Goal: Information Seeking & Learning: Learn about a topic

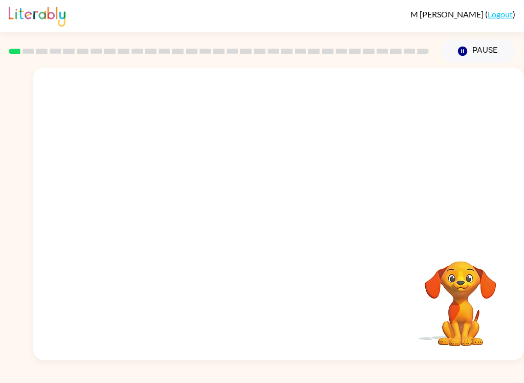
click at [460, 241] on div "Your browser must support playing .mp4 files to use Literably. Please try using…" at bounding box center [278, 214] width 491 height 292
click at [470, 272] on video "Your browser must support playing .mp4 files to use Literably. Please try using…" at bounding box center [460, 296] width 102 height 102
click at [252, 164] on video "Your browser must support playing .mp4 files to use Literably. Please try using…" at bounding box center [278, 154] width 491 height 172
click at [250, 168] on video "Your browser must support playing .mp4 files to use Literably. Please try using…" at bounding box center [278, 154] width 491 height 172
click at [249, 168] on video "Your browser must support playing .mp4 files to use Literably. Please try using…" at bounding box center [278, 154] width 491 height 172
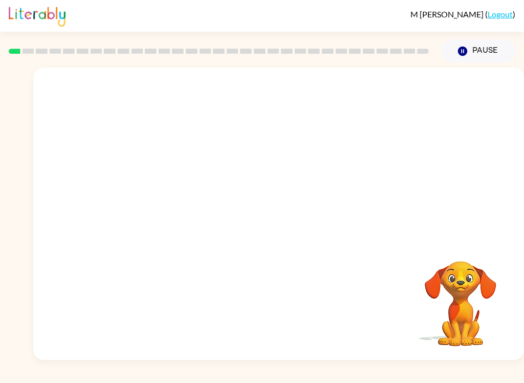
click at [256, 161] on video "Your browser must support playing .mp4 files to use Literably. Please try using…" at bounding box center [278, 154] width 491 height 172
click at [251, 174] on video "Your browser must support playing .mp4 files to use Literably. Please try using…" at bounding box center [278, 154] width 491 height 172
click at [251, 155] on video "Your browser must support playing .mp4 files to use Literably. Please try using…" at bounding box center [278, 154] width 491 height 172
click at [253, 146] on video "Your browser must support playing .mp4 files to use Literably. Please try using…" at bounding box center [278, 154] width 491 height 172
click at [260, 161] on video "Your browser must support playing .mp4 files to use Literably. Please try using…" at bounding box center [278, 154] width 491 height 172
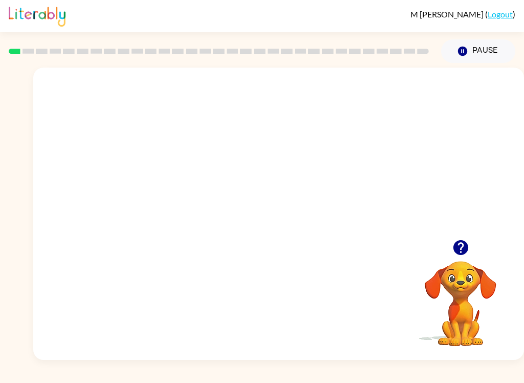
click at [261, 153] on video "Your browser must support playing .mp4 files to use Literably. Please try using…" at bounding box center [278, 154] width 491 height 172
click at [254, 158] on video "Your browser must support playing .mp4 files to use Literably. Please try using…" at bounding box center [278, 154] width 491 height 172
click at [251, 169] on video "Your browser must support playing .mp4 files to use Literably. Please try using…" at bounding box center [278, 154] width 491 height 172
click at [311, 190] on video "Your browser must support playing .mp4 files to use Literably. Please try using…" at bounding box center [278, 154] width 491 height 172
click at [317, 208] on video "Your browser must support playing .mp4 files to use Literably. Please try using…" at bounding box center [278, 154] width 491 height 172
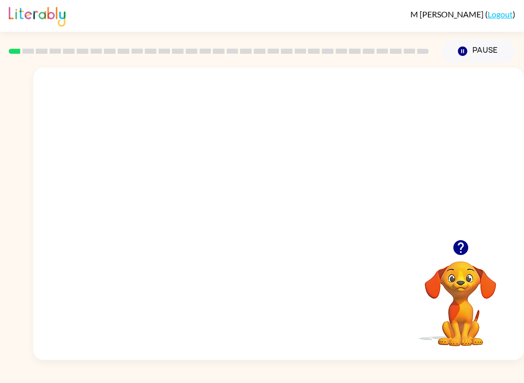
click at [321, 193] on video "Your browser must support playing .mp4 files to use Literably. Please try using…" at bounding box center [278, 154] width 491 height 172
click at [346, 160] on video "Your browser must support playing .mp4 files to use Literably. Please try using…" at bounding box center [278, 154] width 491 height 172
click at [354, 159] on video "Your browser must support playing .mp4 files to use Literably. Please try using…" at bounding box center [278, 154] width 491 height 172
click at [354, 158] on video "Your browser must support playing .mp4 files to use Literably. Please try using…" at bounding box center [278, 154] width 491 height 172
click at [359, 168] on video "Your browser must support playing .mp4 files to use Literably. Please try using…" at bounding box center [278, 154] width 491 height 172
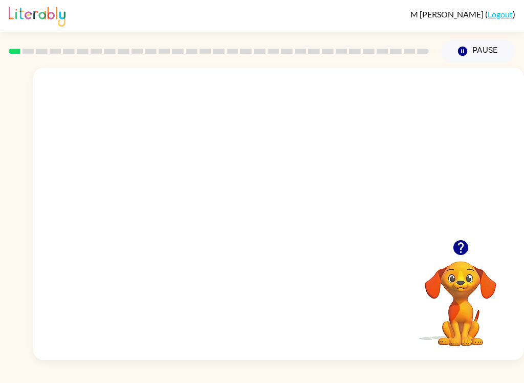
click at [359, 168] on video "Your browser must support playing .mp4 files to use Literably. Please try using…" at bounding box center [278, 154] width 491 height 172
click at [356, 217] on video "Your browser must support playing .mp4 files to use Literably. Please try using…" at bounding box center [278, 154] width 491 height 172
click at [292, 228] on div at bounding box center [278, 218] width 65 height 37
click at [293, 200] on div at bounding box center [278, 214] width 491 height 292
click at [286, 204] on div at bounding box center [278, 218] width 65 height 37
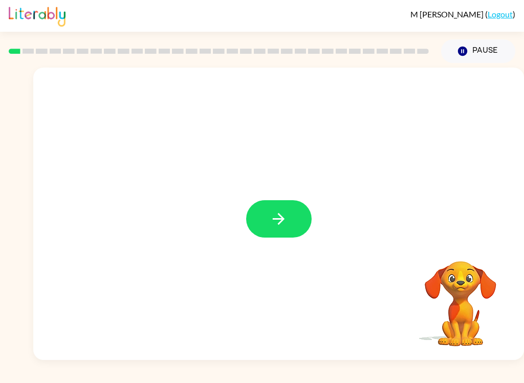
click at [287, 220] on icon "button" at bounding box center [279, 219] width 18 height 18
click at [287, 221] on div at bounding box center [278, 154] width 491 height 172
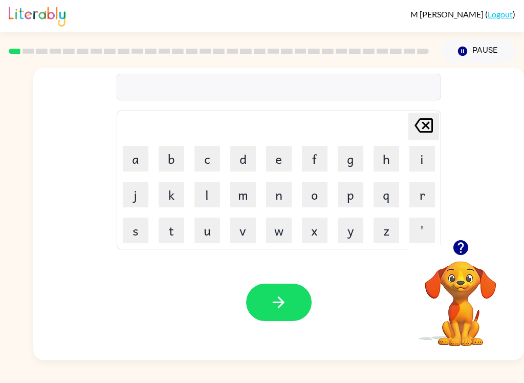
click at [466, 301] on video "Your browser must support playing .mp4 files to use Literably. Please try using…" at bounding box center [460, 296] width 102 height 102
click at [460, 286] on video "Your browser must support playing .mp4 files to use Literably. Please try using…" at bounding box center [460, 296] width 102 height 102
click at [473, 298] on video "Your browser must support playing .mp4 files to use Literably. Please try using…" at bounding box center [460, 296] width 102 height 102
click at [467, 234] on div "Delete Delete last character input a b c d e f g h i j k l m n o p q r s t u v …" at bounding box center [278, 154] width 491 height 172
click at [471, 280] on video "Your browser must support playing .mp4 files to use Literably. Please try using…" at bounding box center [460, 296] width 102 height 102
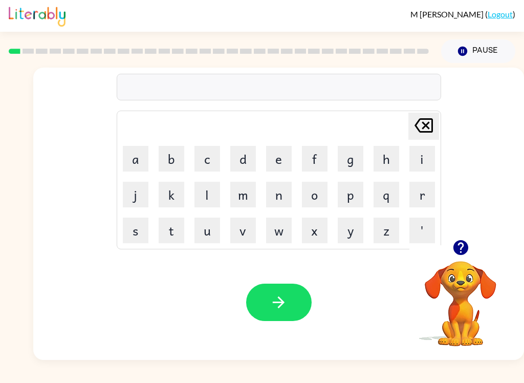
click at [465, 293] on video "Your browser must support playing .mp4 files to use Literably. Please try using…" at bounding box center [460, 296] width 102 height 102
click at [456, 266] on video "Your browser must support playing .mp4 files to use Literably. Please try using…" at bounding box center [460, 296] width 102 height 102
click at [466, 252] on icon "button" at bounding box center [460, 247] width 15 height 15
click at [466, 252] on video "Your browser must support playing .mp4 files to use Literably. Please try using…" at bounding box center [460, 296] width 102 height 102
click at [470, 247] on video "Your browser must support playing .mp4 files to use Literably. Please try using…" at bounding box center [460, 296] width 102 height 102
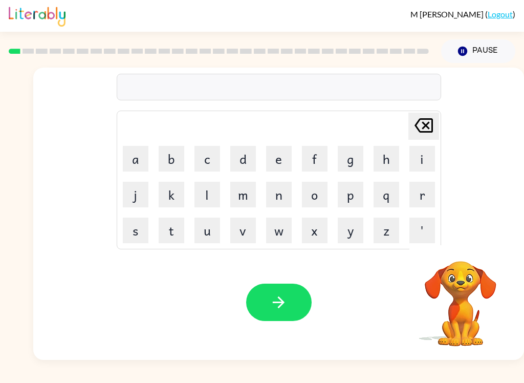
click at [166, 166] on button "b" at bounding box center [172, 159] width 26 height 26
click at [317, 195] on button "o" at bounding box center [315, 195] width 26 height 26
click at [146, 167] on button "a" at bounding box center [136, 159] width 26 height 26
click at [423, 198] on button "r" at bounding box center [422, 195] width 26 height 26
click at [252, 139] on td "Delete Delete last character input" at bounding box center [278, 126] width 321 height 28
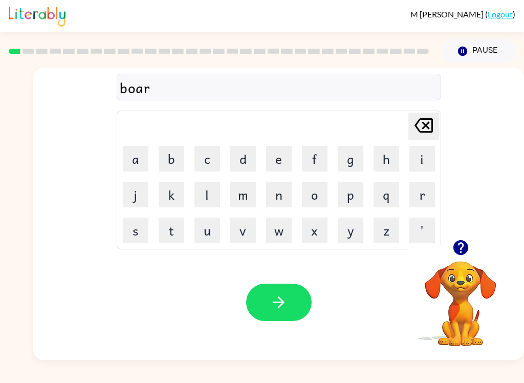
click at [239, 165] on button "d" at bounding box center [243, 159] width 26 height 26
click at [280, 149] on button "e" at bounding box center [279, 159] width 26 height 26
click at [427, 199] on button "r" at bounding box center [422, 195] width 26 height 26
click at [285, 316] on button "button" at bounding box center [278, 301] width 65 height 37
click at [471, 246] on button "button" at bounding box center [461, 247] width 26 height 26
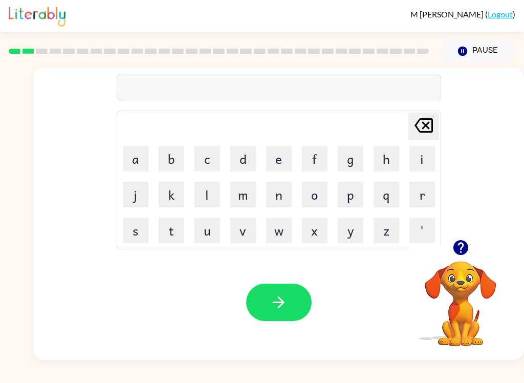
click at [423, 204] on button "r" at bounding box center [422, 195] width 26 height 26
click at [201, 243] on button "u" at bounding box center [207, 230] width 26 height 26
click at [288, 194] on button "n" at bounding box center [279, 195] width 26 height 26
click at [249, 162] on button "d" at bounding box center [243, 159] width 26 height 26
click at [430, 125] on icon "Delete Delete last character input" at bounding box center [423, 125] width 25 height 25
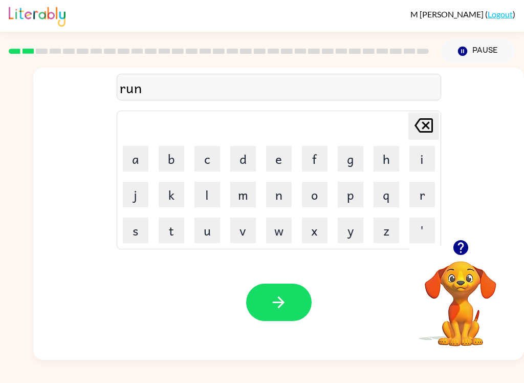
click at [429, 125] on icon "Delete Delete last character input" at bounding box center [423, 125] width 25 height 25
click at [435, 133] on icon "Delete Delete last character input" at bounding box center [423, 125] width 25 height 25
click at [435, 132] on icon "Delete Delete last character input" at bounding box center [423, 125] width 25 height 25
click at [412, 204] on button "r" at bounding box center [422, 195] width 26 height 26
click at [319, 196] on button "o" at bounding box center [315, 195] width 26 height 26
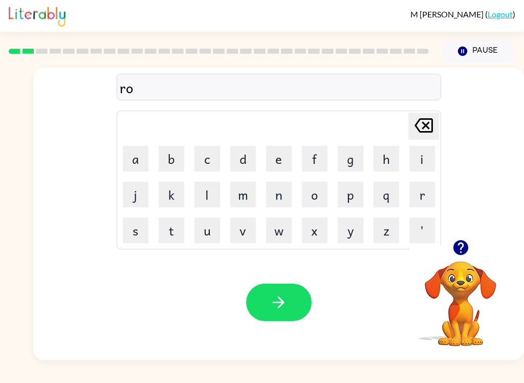
click at [209, 225] on button "u" at bounding box center [207, 230] width 26 height 26
click at [282, 186] on button "n" at bounding box center [279, 195] width 26 height 26
click at [241, 159] on button "d" at bounding box center [243, 159] width 26 height 26
click at [274, 292] on button "button" at bounding box center [278, 301] width 65 height 37
click at [250, 197] on button "m" at bounding box center [243, 195] width 26 height 26
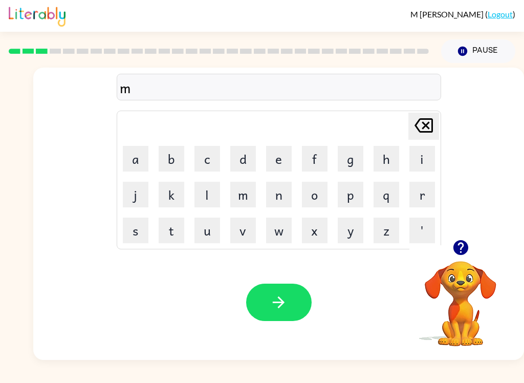
click at [136, 160] on button "a" at bounding box center [136, 159] width 26 height 26
click at [204, 152] on button "c" at bounding box center [207, 159] width 26 height 26
click at [394, 163] on button "h" at bounding box center [387, 159] width 26 height 26
click at [268, 159] on button "e" at bounding box center [279, 159] width 26 height 26
click at [276, 205] on button "n" at bounding box center [279, 195] width 26 height 26
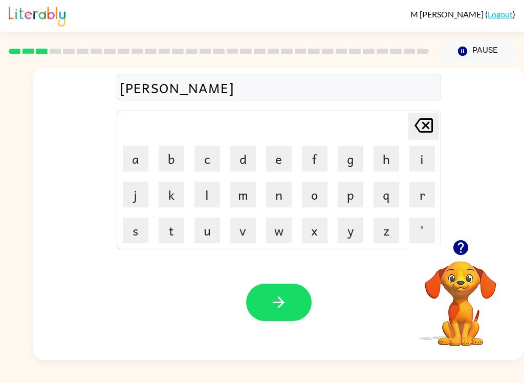
click at [278, 160] on button "e" at bounding box center [279, 159] width 26 height 26
click at [287, 291] on button "button" at bounding box center [278, 301] width 65 height 37
click at [165, 230] on button "t" at bounding box center [172, 230] width 26 height 26
click at [432, 203] on button "r" at bounding box center [422, 195] width 26 height 26
click at [123, 193] on button "j" at bounding box center [136, 195] width 26 height 26
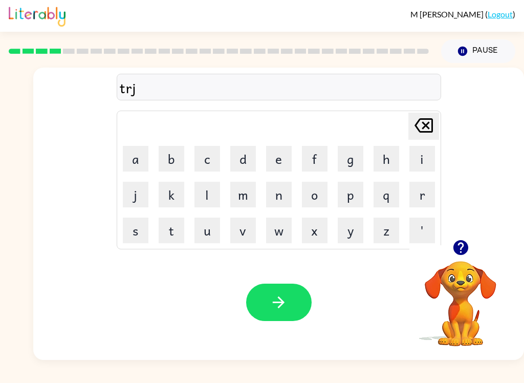
click at [430, 132] on icon at bounding box center [423, 125] width 18 height 14
click at [125, 162] on button "a" at bounding box center [136, 159] width 26 height 26
click at [425, 162] on button "i" at bounding box center [422, 159] width 26 height 26
click at [272, 199] on button "n" at bounding box center [279, 195] width 26 height 26
click at [277, 290] on button "button" at bounding box center [278, 301] width 65 height 37
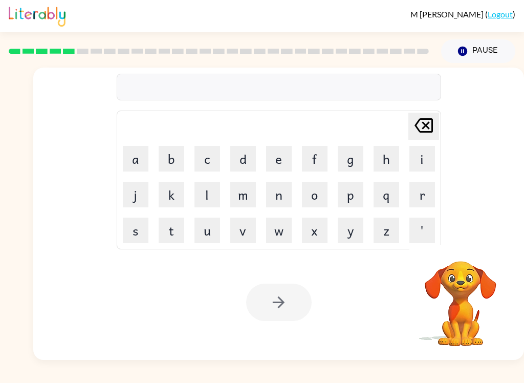
click at [238, 155] on button "d" at bounding box center [243, 159] width 26 height 26
click at [277, 155] on button "e" at bounding box center [279, 159] width 26 height 26
click at [313, 164] on button "f" at bounding box center [315, 159] width 26 height 26
click at [267, 160] on button "e" at bounding box center [279, 159] width 26 height 26
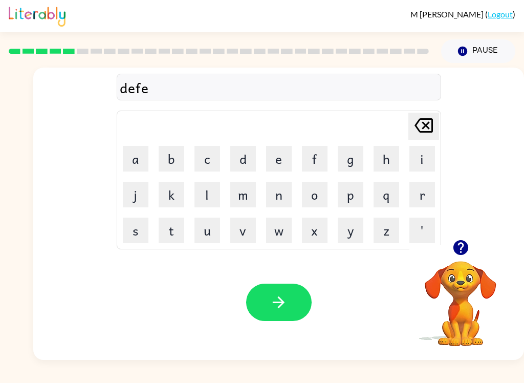
click at [275, 199] on button "n" at bounding box center [279, 195] width 26 height 26
click at [207, 157] on button "c" at bounding box center [207, 159] width 26 height 26
click at [280, 156] on button "e" at bounding box center [279, 159] width 26 height 26
click at [239, 233] on button "v" at bounding box center [243, 230] width 26 height 26
click at [278, 159] on button "e" at bounding box center [279, 159] width 26 height 26
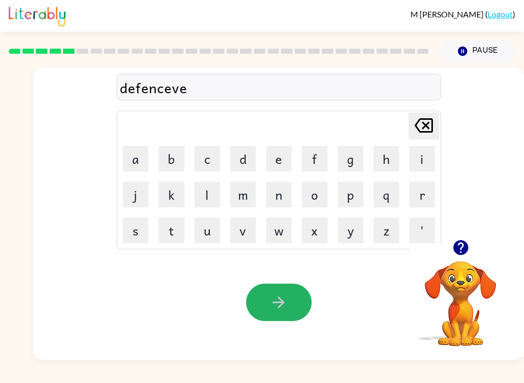
click at [264, 306] on button "button" at bounding box center [278, 301] width 65 height 37
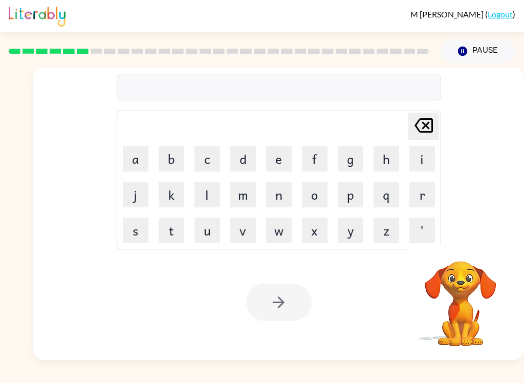
click at [241, 233] on button "v" at bounding box center [243, 230] width 26 height 26
click at [134, 161] on button "a" at bounding box center [136, 159] width 26 height 26
click at [212, 160] on button "c" at bounding box center [207, 159] width 26 height 26
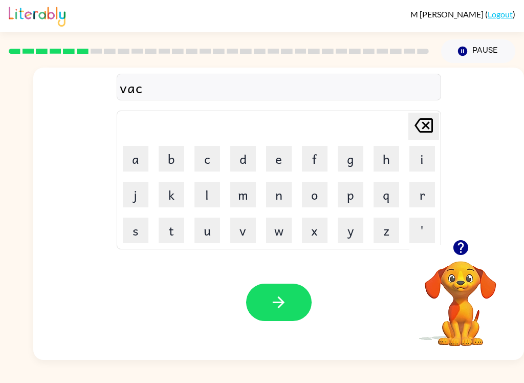
click at [141, 165] on button "a" at bounding box center [136, 159] width 26 height 26
click at [176, 225] on button "t" at bounding box center [172, 230] width 26 height 26
click at [412, 159] on button "i" at bounding box center [422, 159] width 26 height 26
click at [286, 309] on icon "button" at bounding box center [279, 302] width 18 height 18
click at [284, 300] on icon "button" at bounding box center [279, 302] width 18 height 18
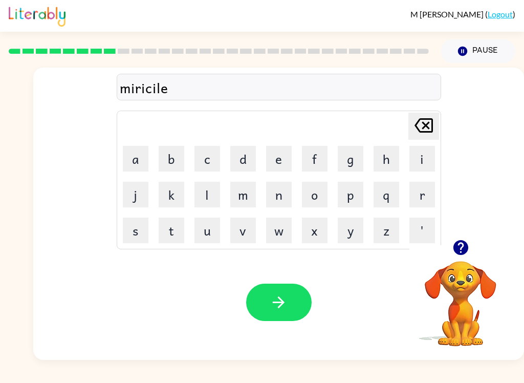
click at [301, 284] on div at bounding box center [278, 301] width 65 height 37
click at [300, 283] on div "Your browser must support playing .mp4 files to use Literably. Please try using…" at bounding box center [278, 302] width 491 height 115
click at [299, 271] on div "Your browser must support playing .mp4 files to use Literably. Please try using…" at bounding box center [278, 302] width 491 height 115
click at [298, 313] on button "button" at bounding box center [278, 301] width 65 height 37
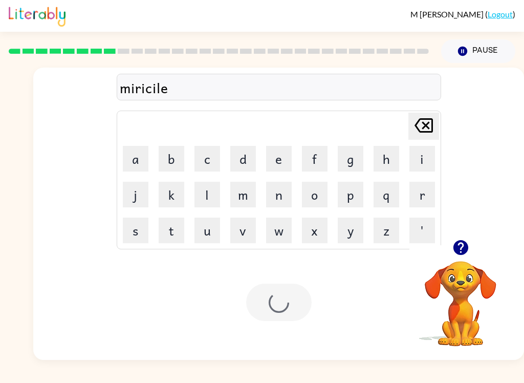
click at [298, 313] on div at bounding box center [278, 301] width 65 height 37
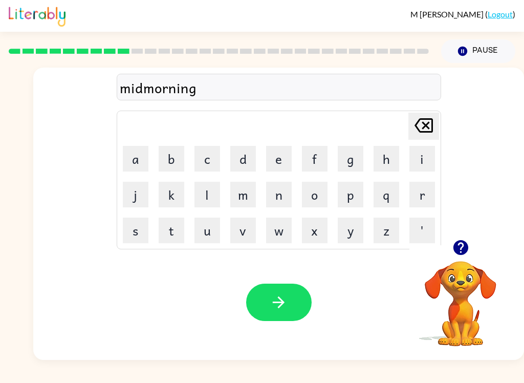
click at [264, 271] on div "Your browser must support playing .mp4 files to use Literably. Please try using…" at bounding box center [278, 302] width 491 height 115
click at [289, 301] on button "button" at bounding box center [278, 301] width 65 height 37
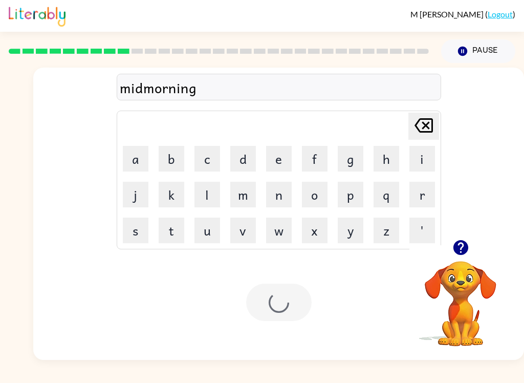
click at [288, 302] on div at bounding box center [278, 301] width 65 height 37
click at [291, 314] on div at bounding box center [278, 301] width 65 height 37
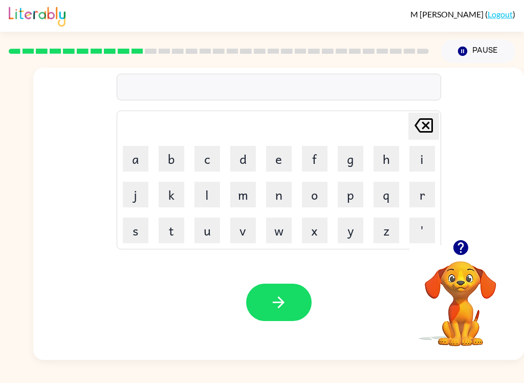
click at [472, 246] on button "button" at bounding box center [461, 247] width 26 height 26
click at [296, 310] on button "button" at bounding box center [278, 301] width 65 height 37
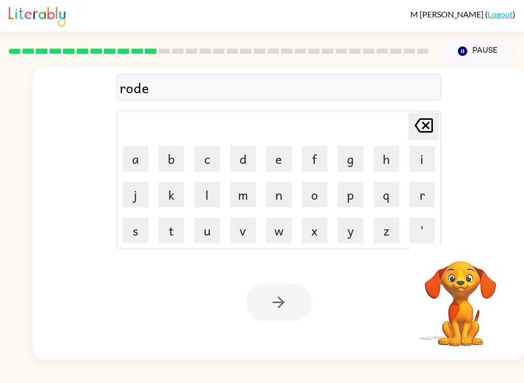
click at [283, 284] on div at bounding box center [278, 301] width 65 height 37
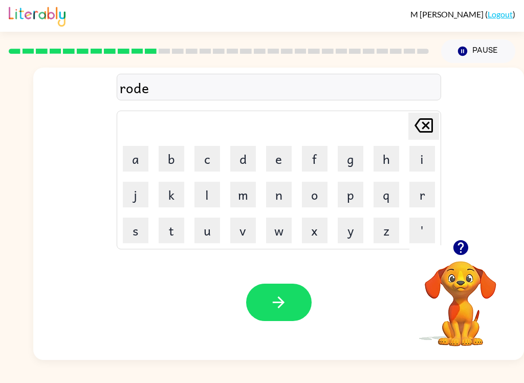
click at [278, 296] on icon "button" at bounding box center [279, 302] width 18 height 18
click at [247, 306] on button "button" at bounding box center [278, 301] width 65 height 37
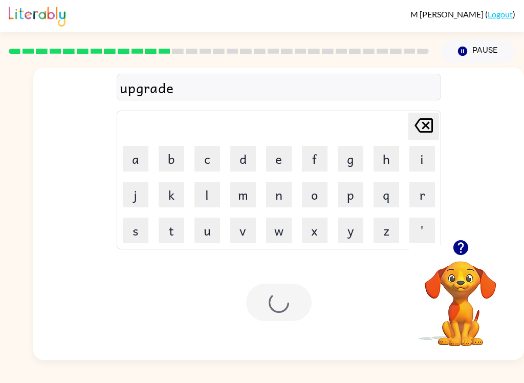
click at [283, 314] on div at bounding box center [278, 301] width 65 height 37
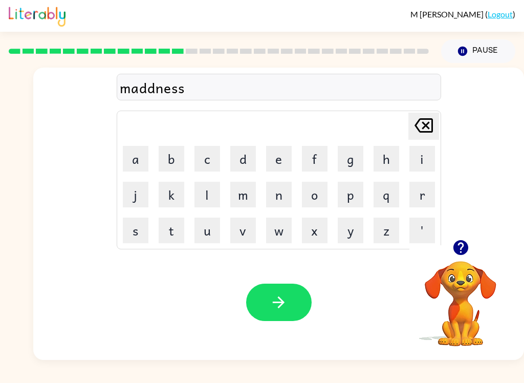
click at [312, 290] on div "Your browser must support playing .mp4 files to use Literably. Please try using…" at bounding box center [278, 302] width 491 height 115
click at [289, 311] on button "button" at bounding box center [278, 301] width 65 height 37
click at [276, 302] on icon "button" at bounding box center [279, 302] width 12 height 12
click at [299, 319] on button "button" at bounding box center [278, 301] width 65 height 37
click at [272, 306] on icon "button" at bounding box center [279, 302] width 18 height 18
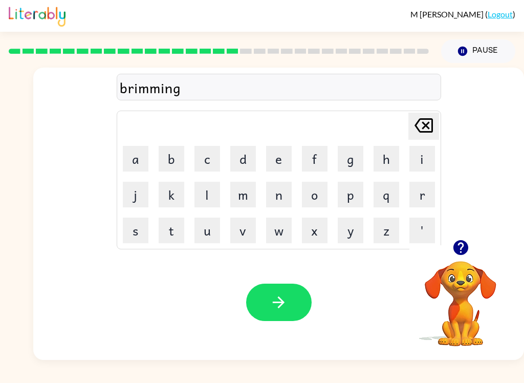
click at [286, 317] on button "button" at bounding box center [278, 301] width 65 height 37
click at [270, 302] on icon "button" at bounding box center [279, 302] width 18 height 18
click at [292, 308] on button "button" at bounding box center [278, 301] width 65 height 37
click at [298, 292] on button "button" at bounding box center [278, 301] width 65 height 37
click at [296, 307] on button "button" at bounding box center [278, 301] width 65 height 37
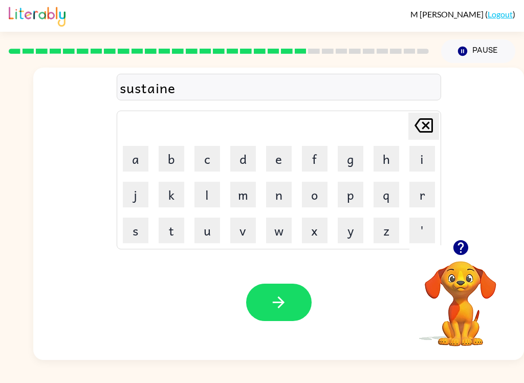
click at [297, 295] on button "button" at bounding box center [278, 301] width 65 height 37
click at [304, 295] on button "button" at bounding box center [278, 301] width 65 height 37
click at [302, 297] on button "button" at bounding box center [278, 301] width 65 height 37
click at [298, 295] on button "button" at bounding box center [278, 301] width 65 height 37
click at [286, 295] on icon "button" at bounding box center [279, 302] width 18 height 18
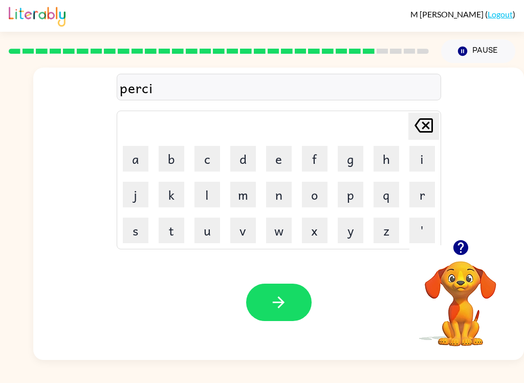
click at [296, 295] on button "button" at bounding box center [278, 301] width 65 height 37
click at [293, 287] on button "button" at bounding box center [278, 301] width 65 height 37
click at [288, 314] on button "button" at bounding box center [278, 301] width 65 height 37
click at [284, 297] on icon "button" at bounding box center [279, 302] width 18 height 18
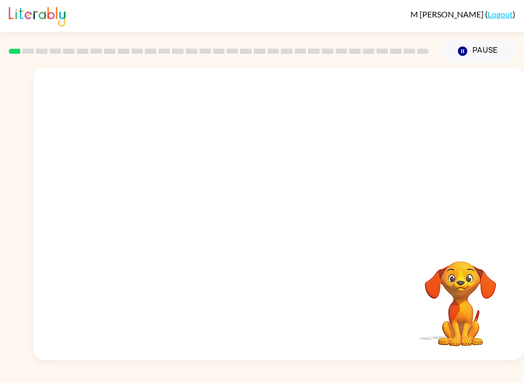
click at [193, 217] on video "Your browser must support playing .mp4 files to use Literably. Please try using…" at bounding box center [278, 154] width 491 height 172
click at [307, 199] on div at bounding box center [278, 214] width 491 height 292
click at [296, 221] on button "button" at bounding box center [278, 218] width 65 height 37
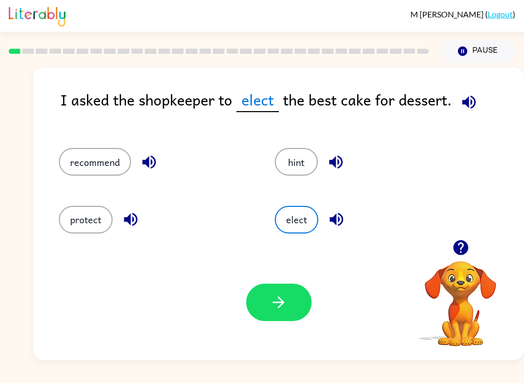
click at [95, 162] on button "recommend" at bounding box center [95, 162] width 72 height 28
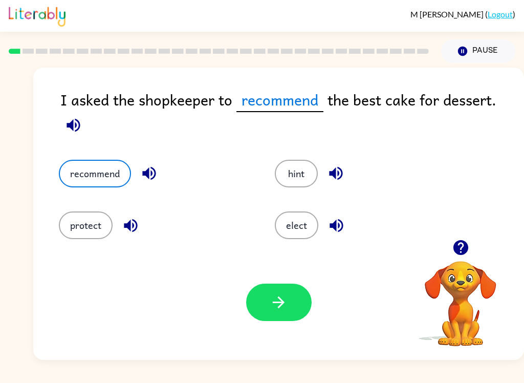
click at [295, 303] on button "button" at bounding box center [278, 301] width 65 height 37
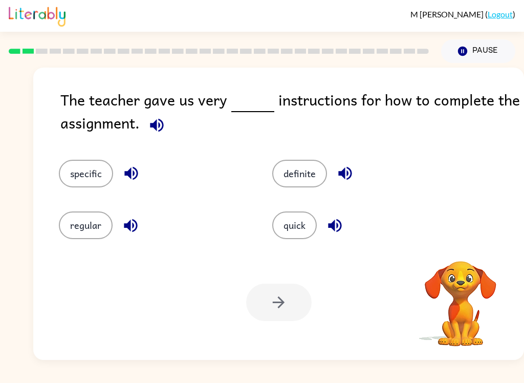
click at [70, 182] on button "specific" at bounding box center [86, 174] width 54 height 28
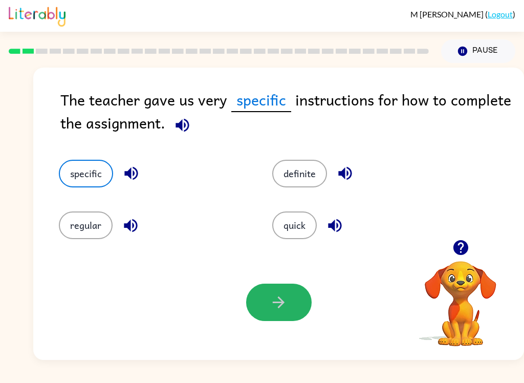
click at [269, 306] on button "button" at bounding box center [278, 301] width 65 height 37
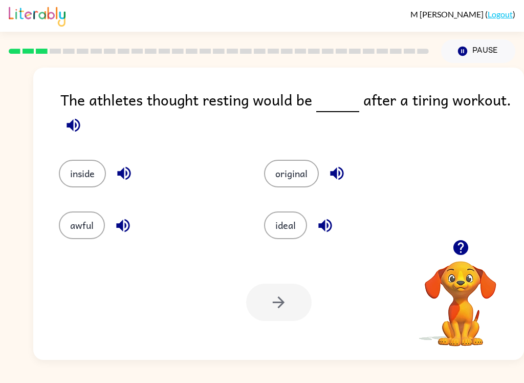
click at [65, 235] on button "awful" at bounding box center [82, 225] width 46 height 28
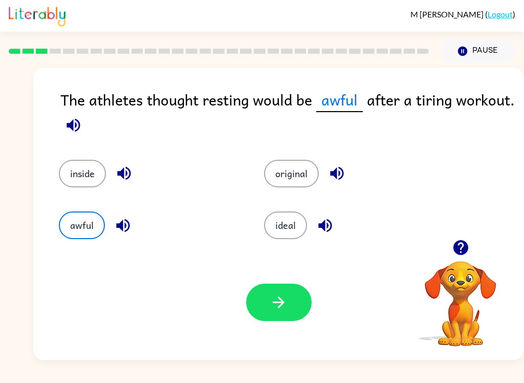
click at [296, 307] on button "button" at bounding box center [278, 301] width 65 height 37
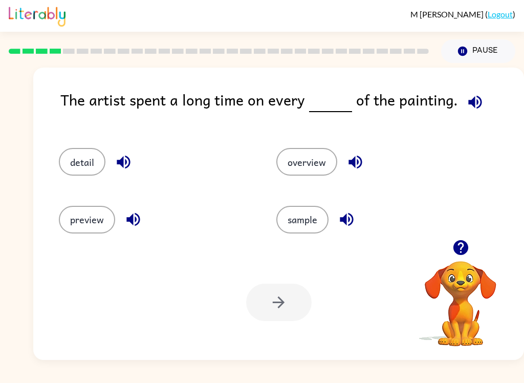
click at [87, 175] on button "detail" at bounding box center [82, 162] width 47 height 28
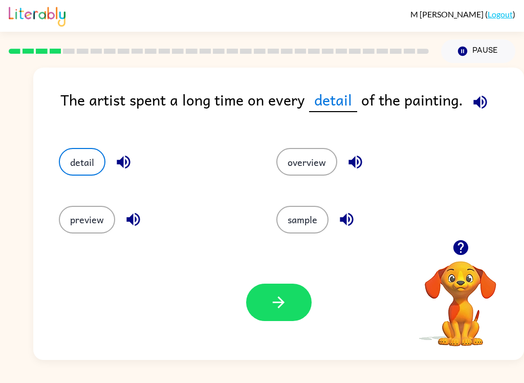
click at [278, 304] on icon "button" at bounding box center [279, 302] width 18 height 18
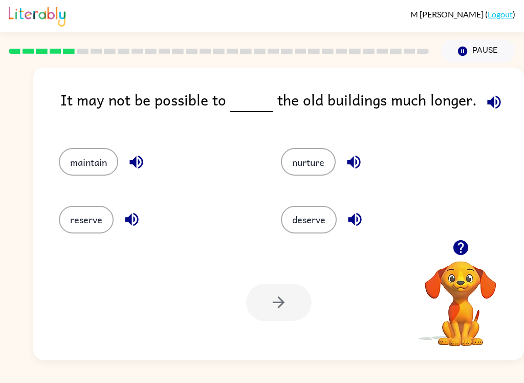
click at [107, 157] on button "maintain" at bounding box center [88, 162] width 59 height 28
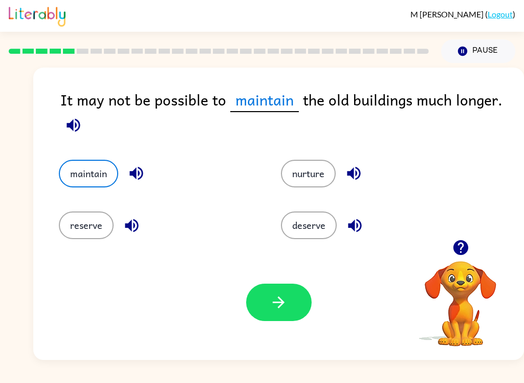
click at [299, 295] on button "button" at bounding box center [278, 301] width 65 height 37
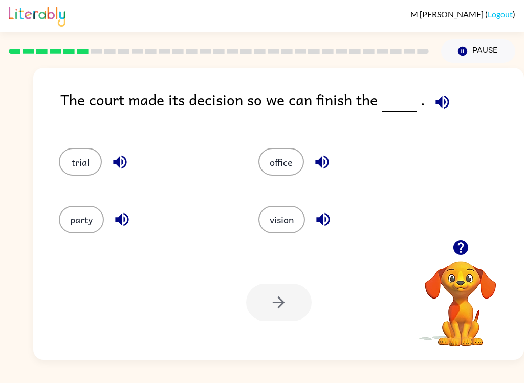
click at [94, 166] on button "trial" at bounding box center [80, 162] width 43 height 28
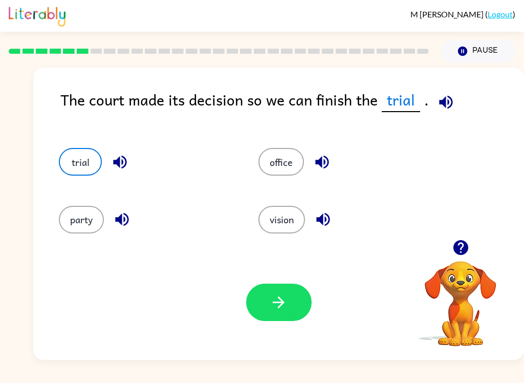
click at [294, 315] on button "button" at bounding box center [278, 301] width 65 height 37
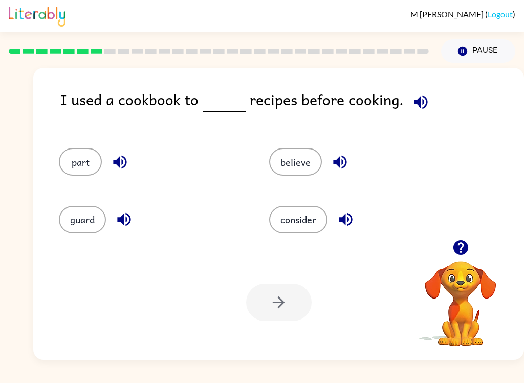
click at [96, 233] on button "guard" at bounding box center [82, 220] width 47 height 28
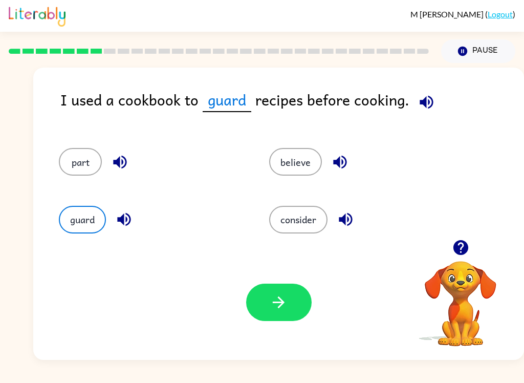
click at [296, 303] on button "button" at bounding box center [278, 301] width 65 height 37
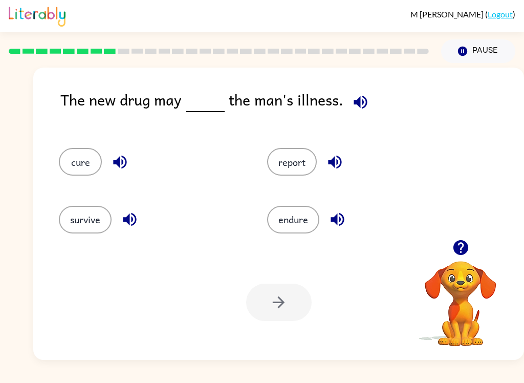
click at [90, 233] on button "survive" at bounding box center [85, 220] width 53 height 28
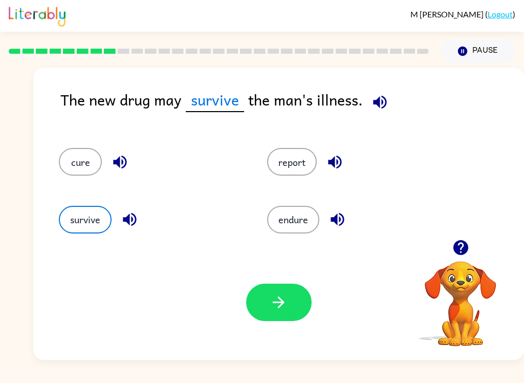
click at [282, 310] on icon "button" at bounding box center [279, 302] width 18 height 18
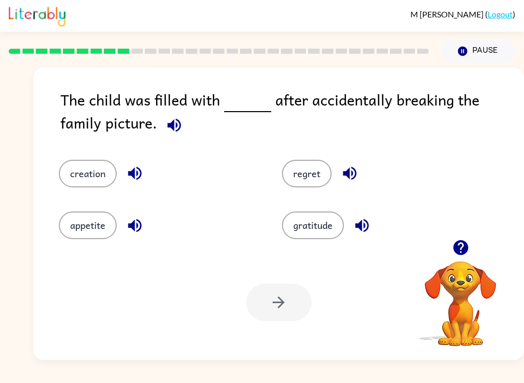
click at [310, 232] on button "gratitude" at bounding box center [313, 225] width 62 height 28
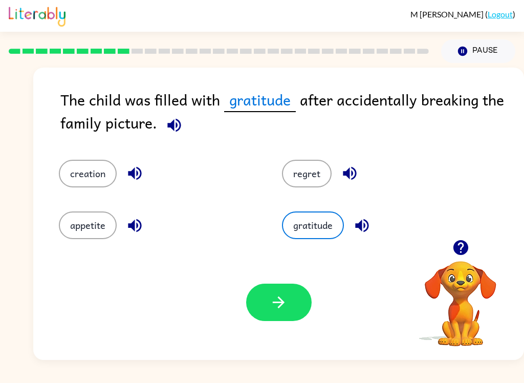
click at [289, 305] on button "button" at bounding box center [278, 301] width 65 height 37
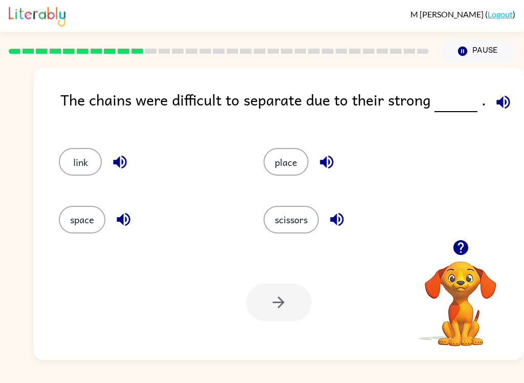
click at [303, 219] on button "scissors" at bounding box center [291, 220] width 55 height 28
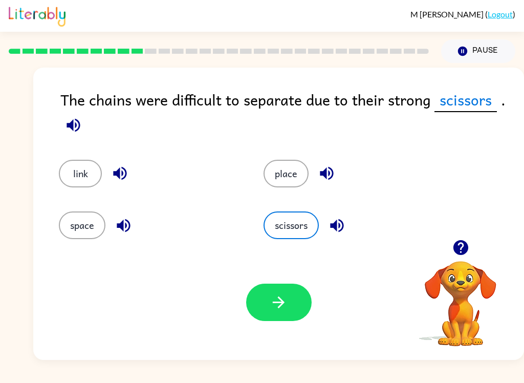
click at [298, 313] on button "button" at bounding box center [278, 301] width 65 height 37
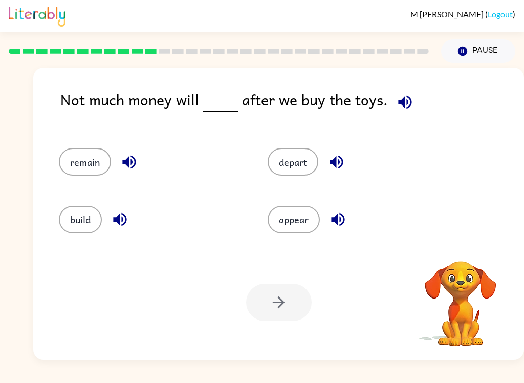
click at [296, 218] on button "appear" at bounding box center [294, 220] width 52 height 28
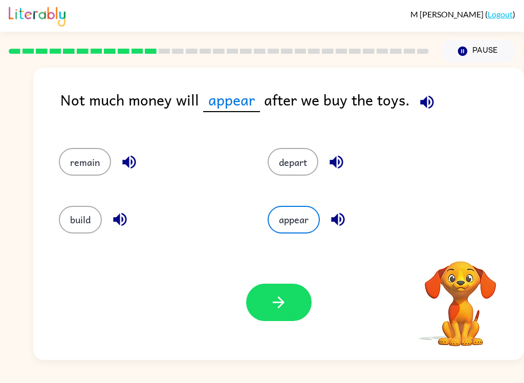
click at [286, 309] on icon "button" at bounding box center [279, 302] width 18 height 18
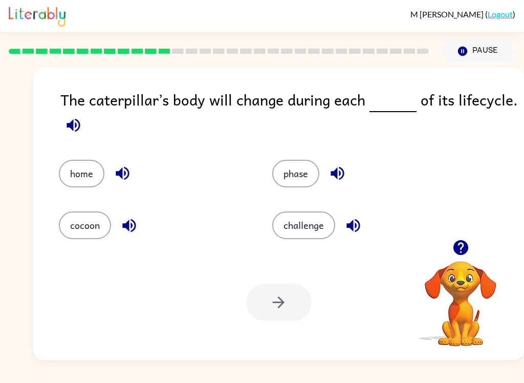
click at [309, 176] on button "phase" at bounding box center [295, 174] width 47 height 28
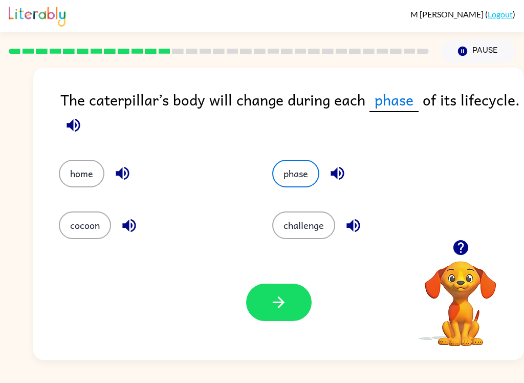
click at [280, 314] on button "button" at bounding box center [278, 301] width 65 height 37
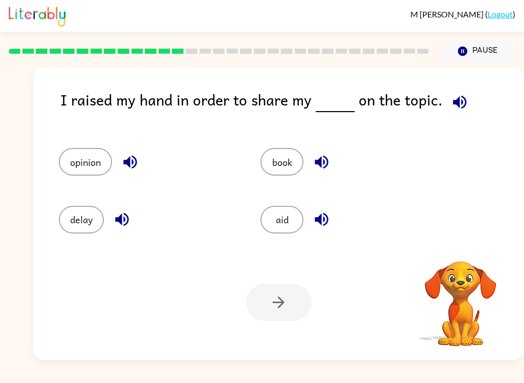
click at [281, 162] on button "book" at bounding box center [281, 162] width 43 height 28
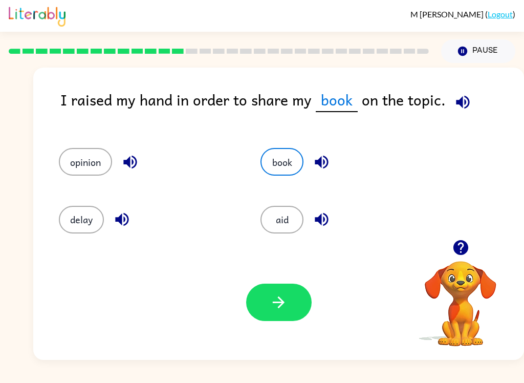
click at [268, 286] on button "button" at bounding box center [278, 301] width 65 height 37
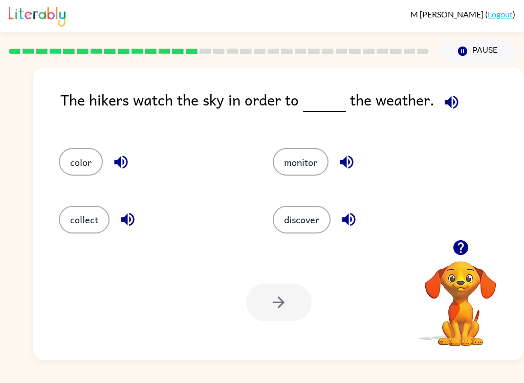
click at [80, 152] on button "color" at bounding box center [81, 162] width 44 height 28
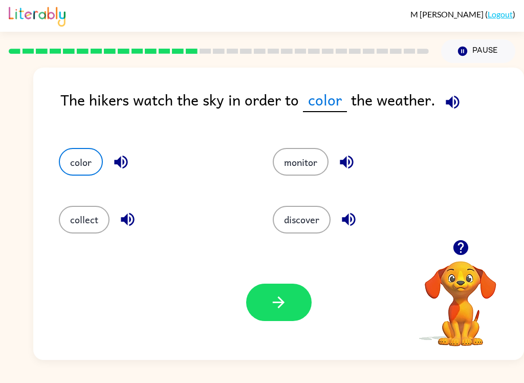
click at [281, 293] on button "button" at bounding box center [278, 301] width 65 height 37
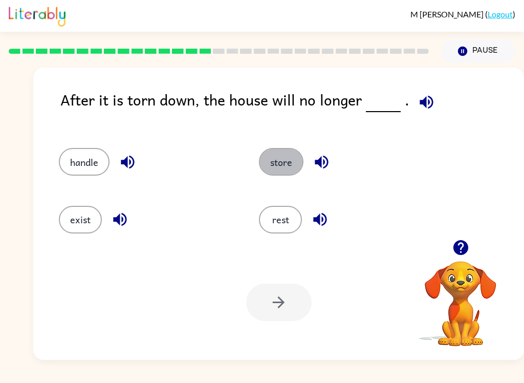
click at [282, 158] on button "store" at bounding box center [281, 162] width 45 height 28
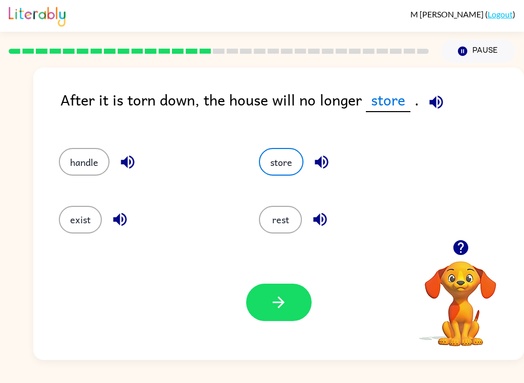
click at [272, 315] on button "button" at bounding box center [278, 301] width 65 height 37
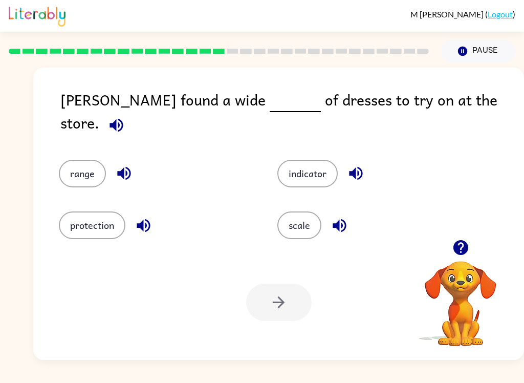
click at [300, 220] on button "scale" at bounding box center [299, 225] width 44 height 28
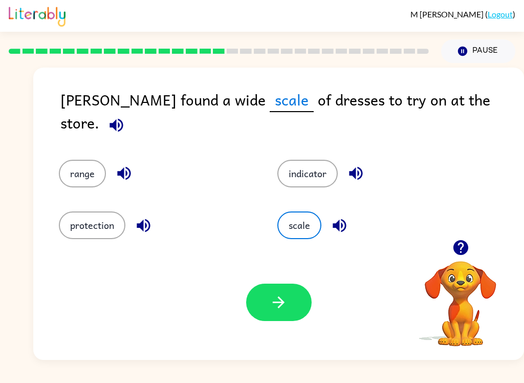
click at [292, 304] on button "button" at bounding box center [278, 301] width 65 height 37
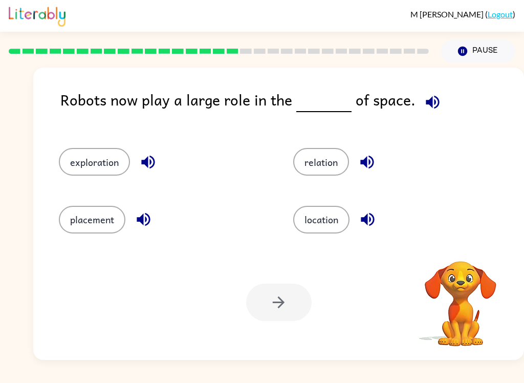
click at [113, 189] on div "placement" at bounding box center [156, 214] width 234 height 57
click at [118, 156] on button "exploration" at bounding box center [94, 162] width 71 height 28
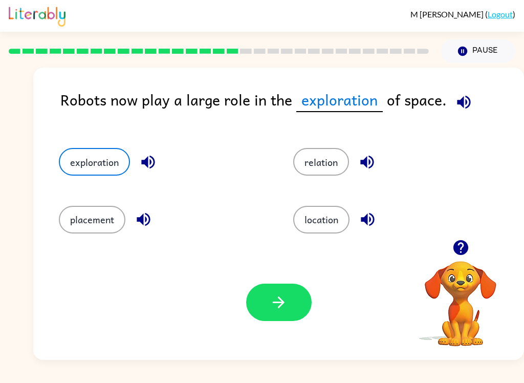
click at [292, 314] on button "button" at bounding box center [278, 301] width 65 height 37
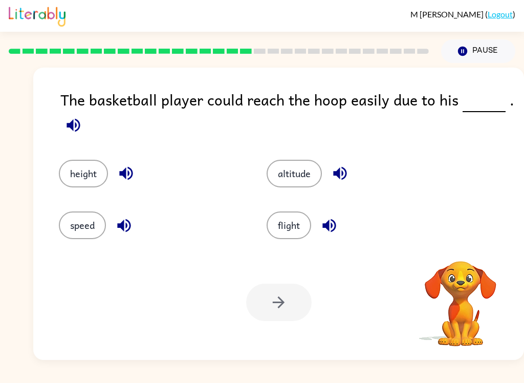
click at [98, 186] on button "height" at bounding box center [83, 174] width 49 height 28
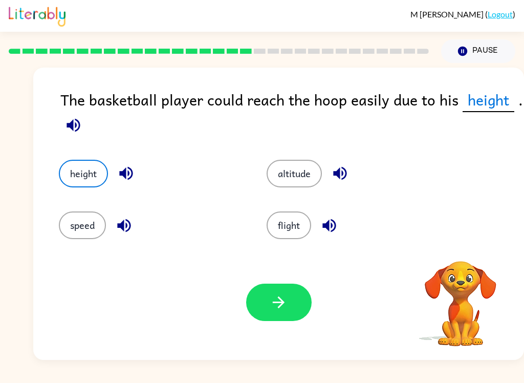
click at [315, 177] on button "altitude" at bounding box center [294, 174] width 55 height 28
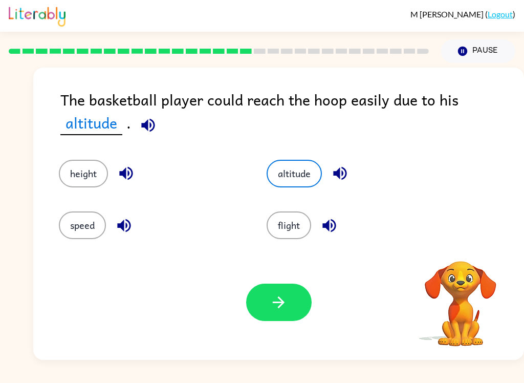
click at [302, 231] on button "flight" at bounding box center [289, 225] width 45 height 28
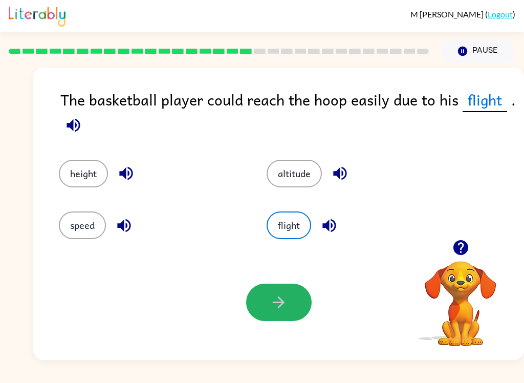
click at [281, 304] on icon "button" at bounding box center [279, 302] width 18 height 18
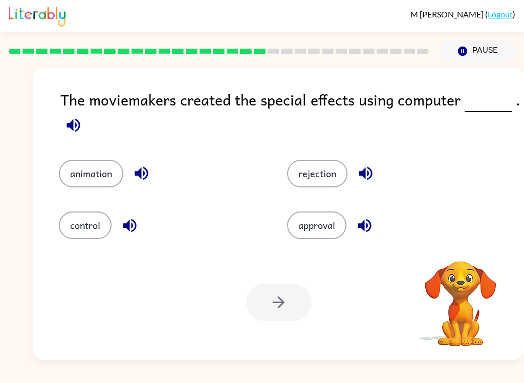
click at [457, 271] on video "Your browser must support playing .mp4 files to use Literably. Please try using…" at bounding box center [460, 296] width 102 height 102
click at [319, 229] on button "approval" at bounding box center [316, 225] width 59 height 28
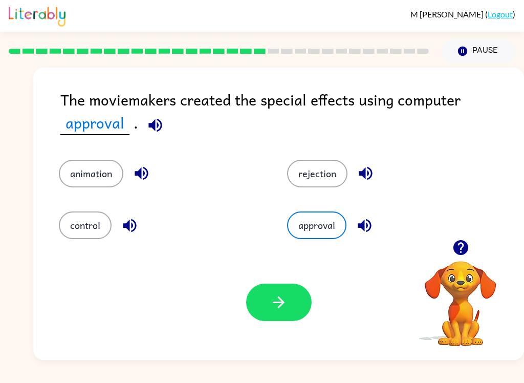
click at [285, 296] on icon "button" at bounding box center [279, 302] width 18 height 18
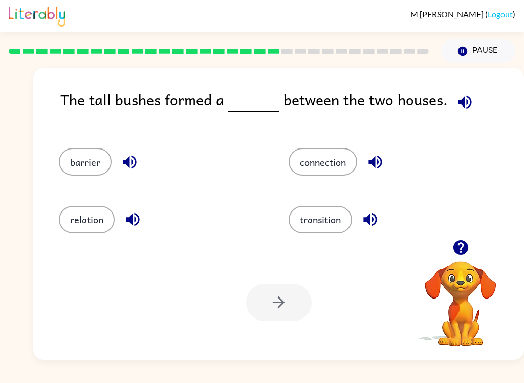
click at [94, 172] on button "barrier" at bounding box center [85, 162] width 53 height 28
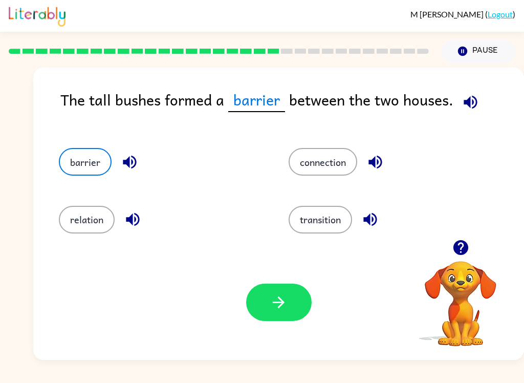
click at [280, 296] on icon "button" at bounding box center [279, 302] width 18 height 18
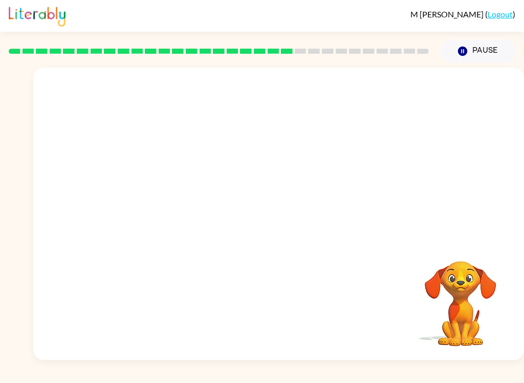
click at [180, 208] on video "Your browser must support playing .mp4 files to use Literably. Please try using…" at bounding box center [278, 154] width 491 height 172
click at [189, 242] on div "Your browser must support playing .mp4 files to use Literably. Please try using…" at bounding box center [278, 214] width 491 height 292
click at [278, 224] on icon "button" at bounding box center [279, 219] width 18 height 18
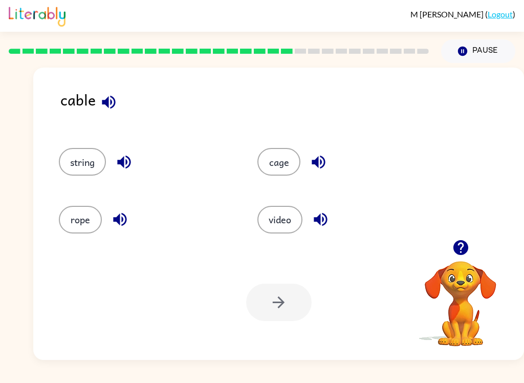
click at [290, 165] on button "cage" at bounding box center [278, 162] width 43 height 28
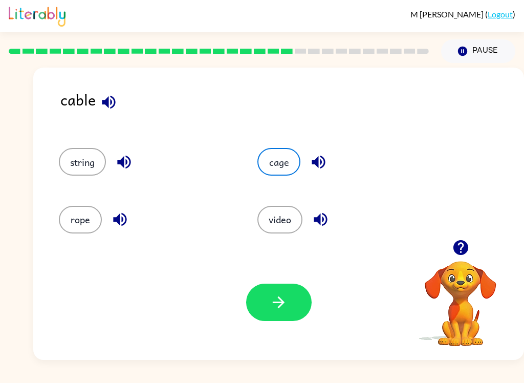
click at [276, 295] on icon "button" at bounding box center [279, 302] width 18 height 18
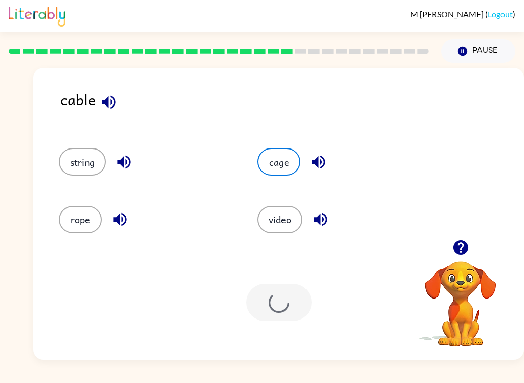
click at [276, 295] on div at bounding box center [278, 301] width 65 height 37
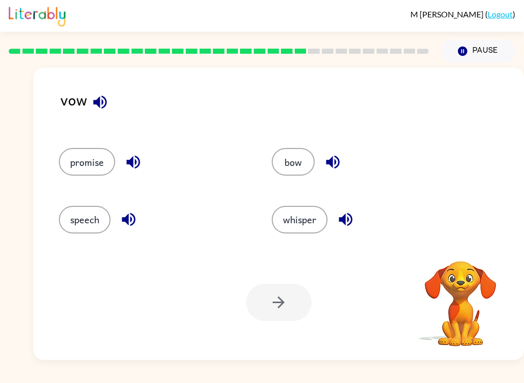
click at [277, 301] on div at bounding box center [278, 301] width 65 height 37
click at [294, 156] on button "bow" at bounding box center [293, 162] width 43 height 28
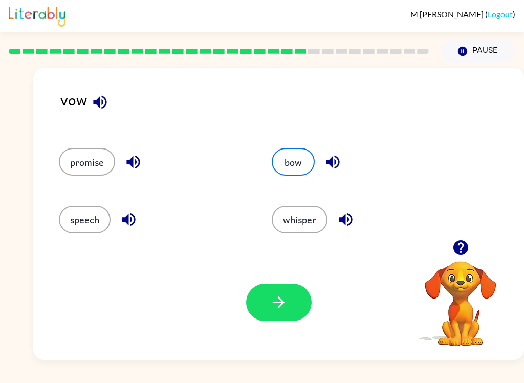
click at [280, 311] on icon "button" at bounding box center [279, 302] width 18 height 18
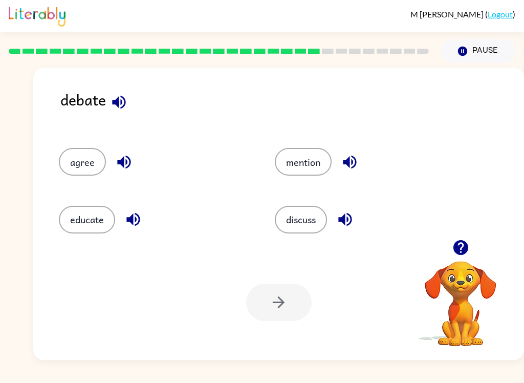
click at [277, 303] on div at bounding box center [278, 301] width 65 height 37
click at [84, 171] on button "agree" at bounding box center [82, 162] width 47 height 28
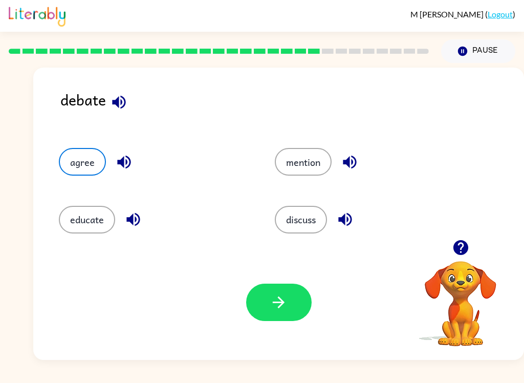
click at [289, 296] on button "button" at bounding box center [278, 301] width 65 height 37
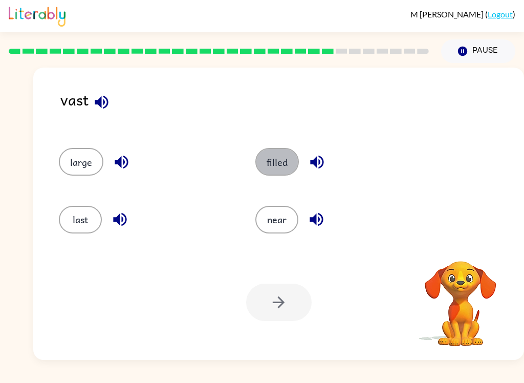
click at [277, 162] on button "filled" at bounding box center [276, 162] width 43 height 28
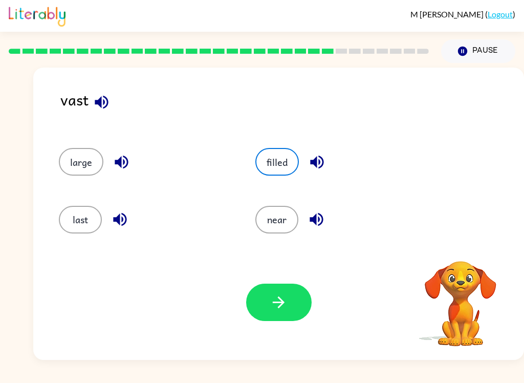
click at [270, 311] on icon "button" at bounding box center [279, 302] width 18 height 18
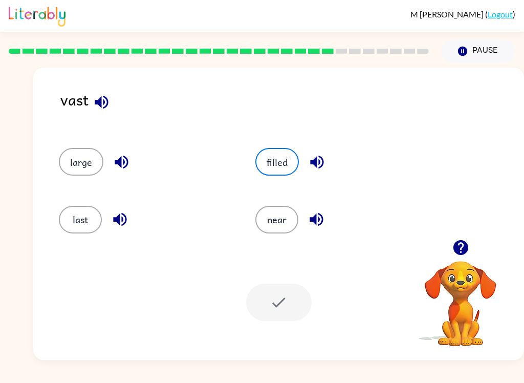
click at [396, 323] on div "Your browser must support playing .mp4 files to use Literably. Please try using…" at bounding box center [278, 302] width 491 height 115
click at [325, 247] on div "Your browser must support playing .mp4 files to use Literably. Please try using…" at bounding box center [278, 302] width 491 height 115
click at [288, 143] on div "filled" at bounding box center [334, 156] width 196 height 57
click at [281, 232] on button "near" at bounding box center [276, 220] width 43 height 28
click at [269, 292] on div at bounding box center [278, 301] width 65 height 37
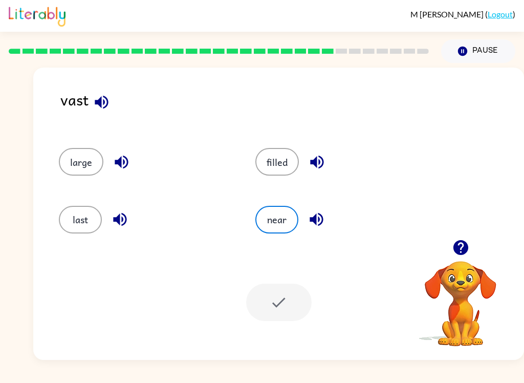
click at [97, 229] on button "last" at bounding box center [80, 220] width 43 height 28
click at [80, 173] on button "large" at bounding box center [81, 162] width 45 height 28
click at [294, 172] on button "filled" at bounding box center [276, 162] width 43 height 28
click at [308, 306] on div at bounding box center [278, 301] width 65 height 37
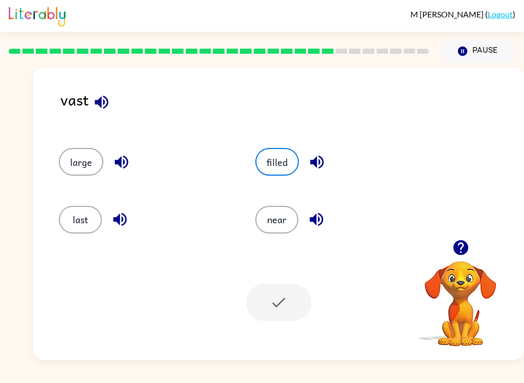
click at [282, 297] on div at bounding box center [278, 301] width 65 height 37
click at [356, 210] on div "near" at bounding box center [341, 220] width 173 height 28
click at [292, 230] on button "near" at bounding box center [276, 220] width 43 height 28
click at [279, 229] on button "near" at bounding box center [276, 220] width 43 height 28
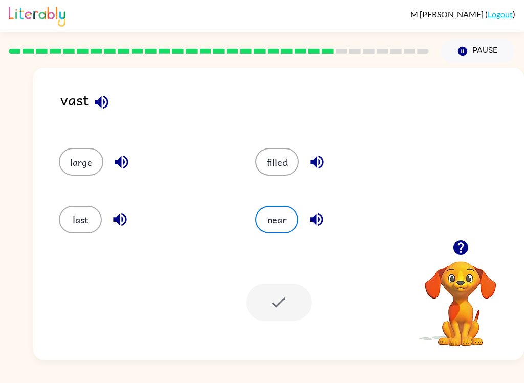
click at [278, 228] on button "near" at bounding box center [276, 220] width 43 height 28
click at [276, 220] on button "near" at bounding box center [276, 220] width 43 height 28
click at [84, 173] on button "large" at bounding box center [81, 162] width 45 height 28
click at [262, 333] on div "Your browser must support playing .mp4 files to use Literably. Please try using…" at bounding box center [278, 302] width 491 height 115
click at [262, 332] on div "Your browser must support playing .mp4 files to use Literably. Please try using…" at bounding box center [278, 302] width 491 height 115
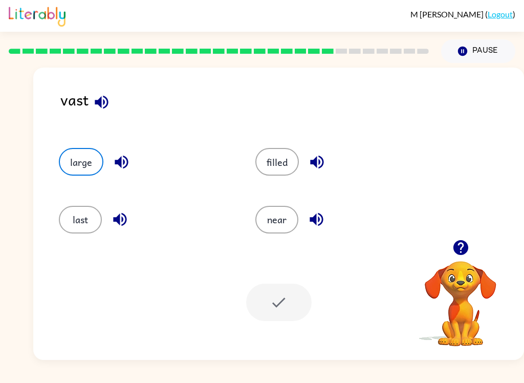
click at [258, 334] on div "Your browser must support playing .mp4 files to use Literably. Please try using…" at bounding box center [278, 302] width 491 height 115
click at [90, 173] on button "large" at bounding box center [81, 162] width 45 height 28
click at [306, 304] on div at bounding box center [278, 301] width 65 height 37
click at [296, 320] on div at bounding box center [278, 301] width 65 height 37
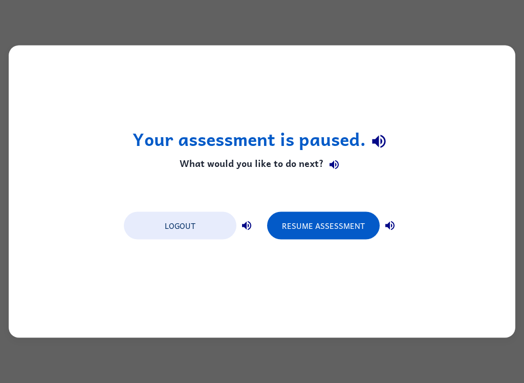
click at [300, 195] on div "Your assessment is paused. What would you like to do next? Logout Resume Assess…" at bounding box center [262, 192] width 507 height 292
click at [318, 236] on button "Resume Assessment" at bounding box center [323, 226] width 113 height 28
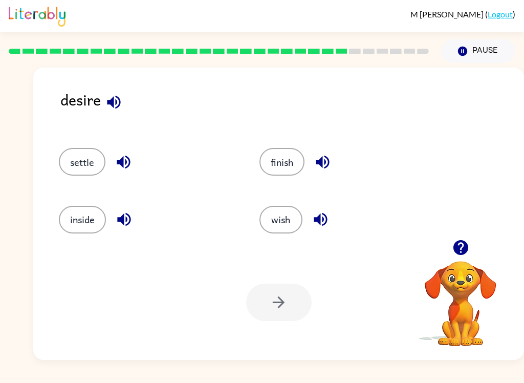
click at [291, 232] on button "wish" at bounding box center [280, 220] width 43 height 28
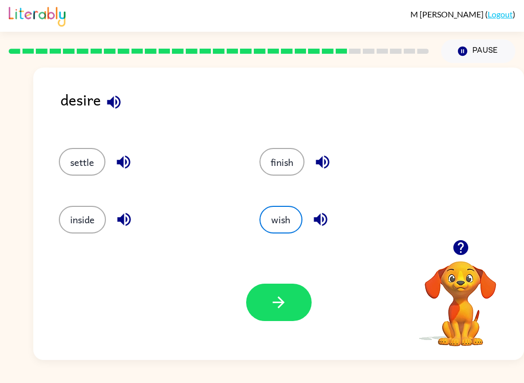
click at [279, 312] on button "button" at bounding box center [278, 301] width 65 height 37
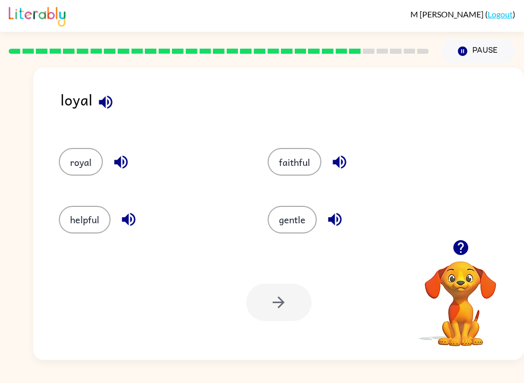
click at [302, 167] on button "faithful" at bounding box center [295, 162] width 54 height 28
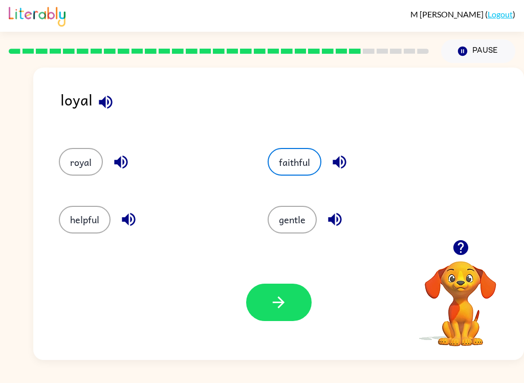
click at [303, 304] on button "button" at bounding box center [278, 301] width 65 height 37
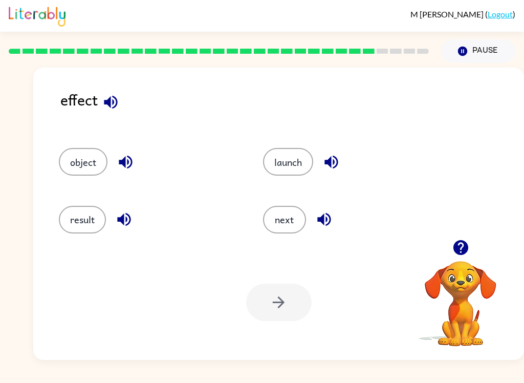
click at [68, 238] on div "result" at bounding box center [141, 214] width 204 height 57
click at [95, 223] on button "result" at bounding box center [82, 220] width 47 height 28
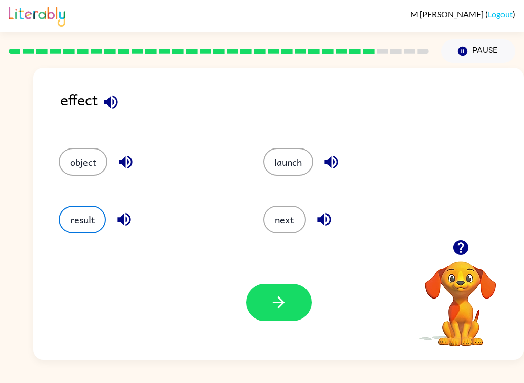
click at [280, 304] on icon "button" at bounding box center [279, 302] width 18 height 18
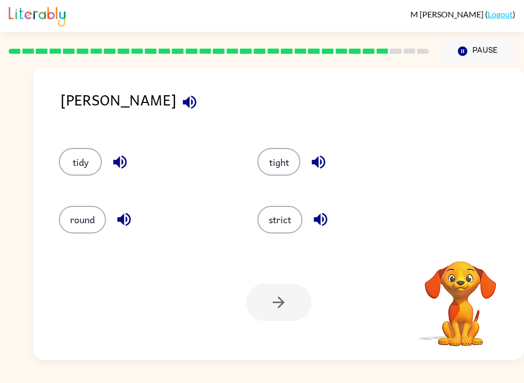
click at [309, 218] on button "button" at bounding box center [321, 219] width 26 height 26
click at [283, 233] on button "strict" at bounding box center [279, 220] width 45 height 28
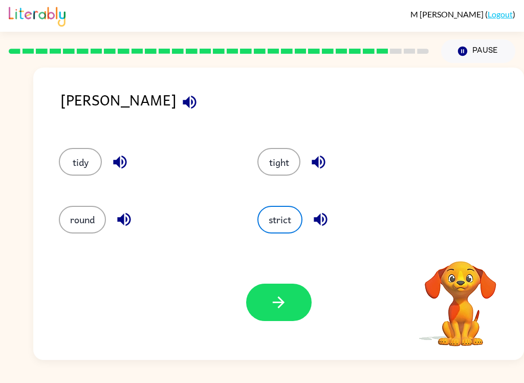
click at [280, 298] on icon "button" at bounding box center [279, 302] width 12 height 12
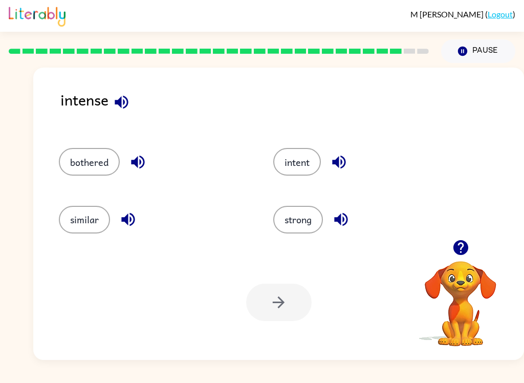
click at [297, 169] on button "intent" at bounding box center [297, 162] width 48 height 28
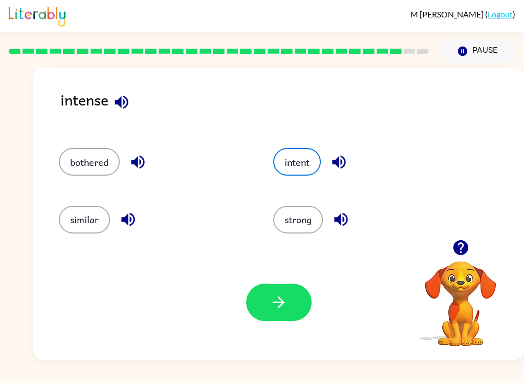
click at [292, 321] on button "button" at bounding box center [278, 301] width 65 height 37
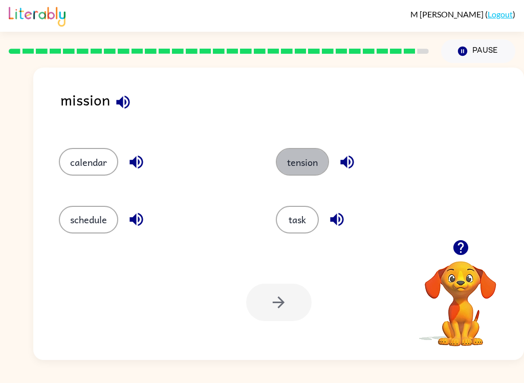
click at [295, 160] on button "tension" at bounding box center [302, 162] width 53 height 28
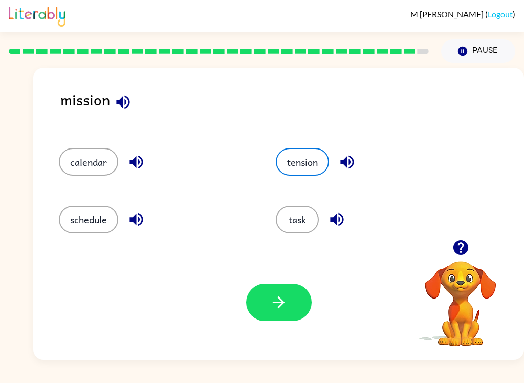
click at [289, 217] on button "task" at bounding box center [297, 220] width 43 height 28
click at [291, 278] on div "Your browser must support playing .mp4 files to use Literably. Please try using…" at bounding box center [278, 302] width 491 height 115
click at [281, 334] on div "Your browser must support playing .mp4 files to use Literably. Please try using…" at bounding box center [278, 302] width 491 height 115
click at [483, 240] on div at bounding box center [460, 247] width 102 height 26
click at [483, 239] on div at bounding box center [460, 247] width 102 height 26
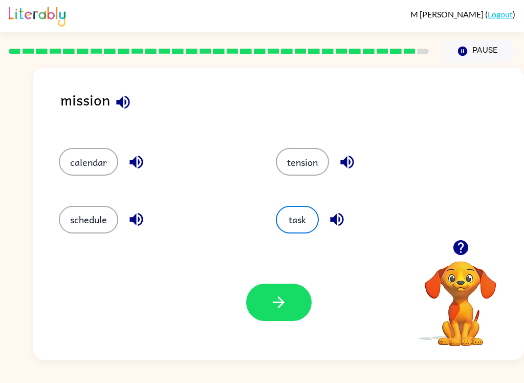
click at [479, 276] on video "Your browser must support playing .mp4 files to use Literably. Please try using…" at bounding box center [460, 296] width 102 height 102
click at [458, 243] on icon "button" at bounding box center [460, 247] width 15 height 15
click at [458, 243] on div "task" at bounding box center [364, 214] width 217 height 57
click at [299, 320] on button "button" at bounding box center [278, 301] width 65 height 37
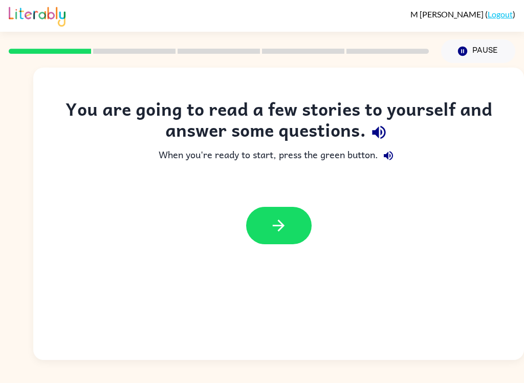
click at [276, 240] on button "button" at bounding box center [278, 225] width 65 height 37
click at [275, 240] on div at bounding box center [278, 225] width 65 height 37
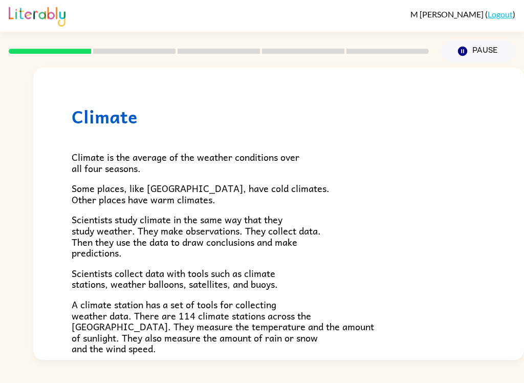
click at [285, 221] on span "Scientists study climate in the same way that they study weather. They make obs…" at bounding box center [196, 236] width 249 height 48
click at [312, 168] on p "Climate is the average of the weather conditions over all four seasons." at bounding box center [279, 162] width 414 height 22
click at [281, 176] on div "Climate is the average of the weather conditions over all four seasons. Some pl…" at bounding box center [279, 336] width 414 height 419
click at [245, 181] on span "Some places, like [GEOGRAPHIC_DATA], have cold climates. Other places have warm…" at bounding box center [201, 194] width 258 height 26
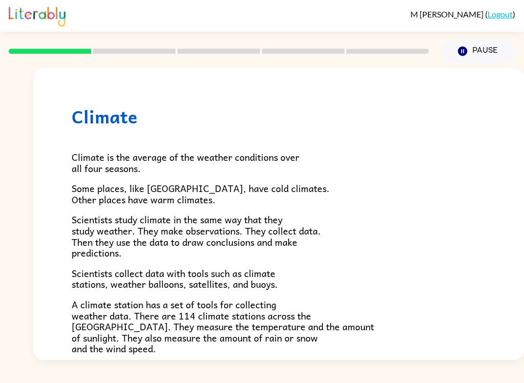
click at [232, 146] on div "Climate is the average of the weather conditions over all four seasons. Some pl…" at bounding box center [279, 336] width 414 height 419
click at [168, 232] on span "Scientists study climate in the same way that they study weather. They make obs…" at bounding box center [196, 236] width 249 height 48
click at [454, 257] on div "Climate is the average of the weather conditions over all four seasons. Some pl…" at bounding box center [279, 336] width 414 height 419
click at [435, 299] on p "A climate station has a set of tools for collecting weather data. There are 114…" at bounding box center [279, 326] width 414 height 55
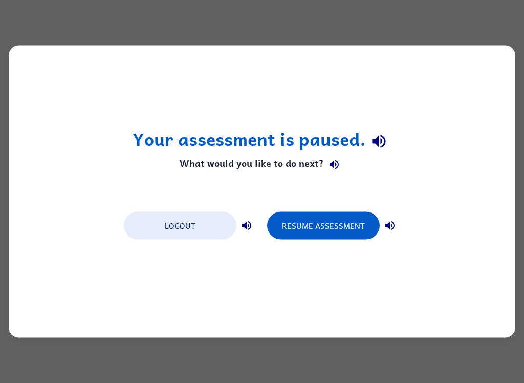
click at [322, 226] on button "Resume Assessment" at bounding box center [323, 226] width 113 height 28
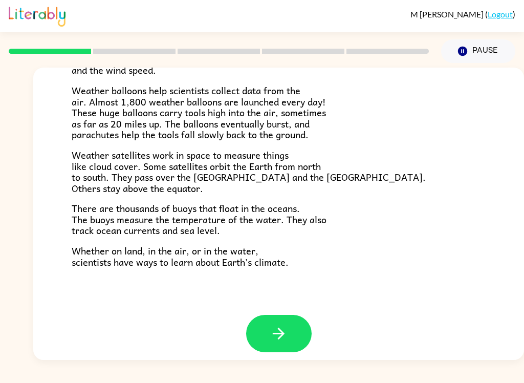
scroll to position [277, 0]
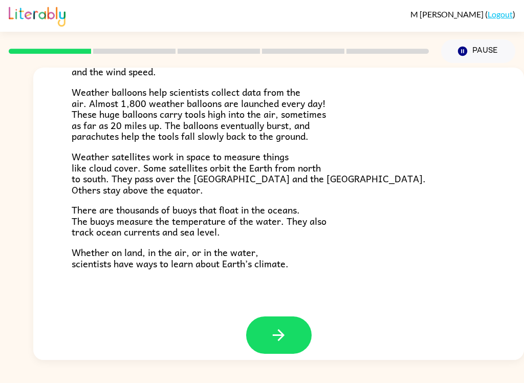
click at [280, 329] on icon "button" at bounding box center [279, 335] width 18 height 18
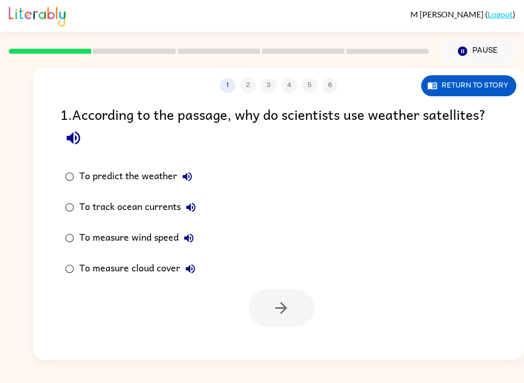
scroll to position [0, 0]
click at [62, 136] on button "button" at bounding box center [73, 138] width 26 height 26
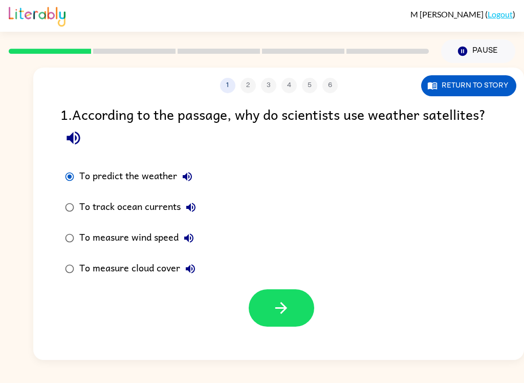
click at [280, 308] on icon "button" at bounding box center [281, 308] width 18 height 18
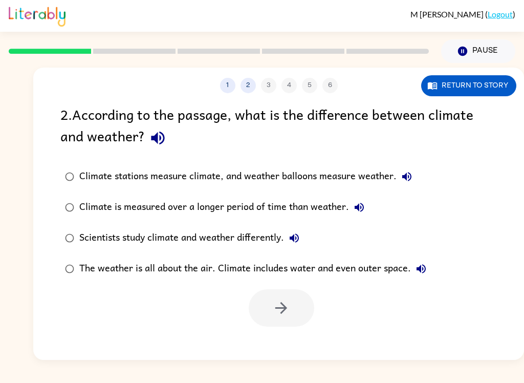
click at [54, 159] on div "2 . According to the passage, what is the difference between climate and weathe…" at bounding box center [278, 214] width 491 height 223
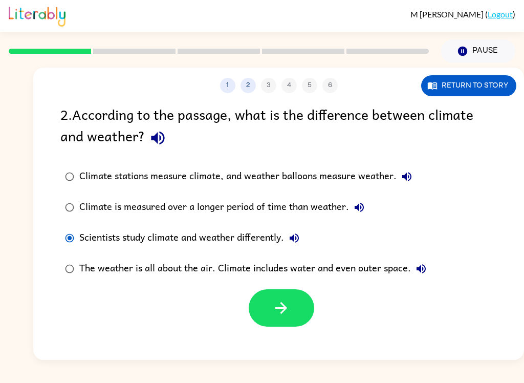
click at [278, 310] on icon "button" at bounding box center [281, 308] width 18 height 18
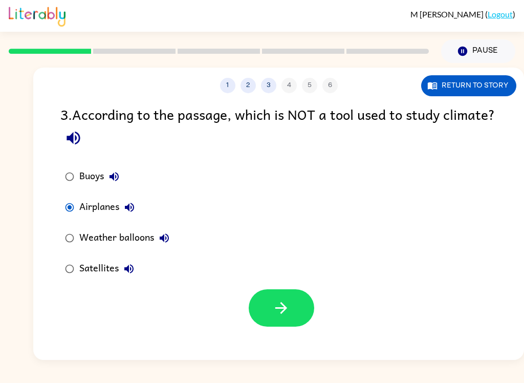
click at [278, 311] on icon "button" at bounding box center [281, 308] width 18 height 18
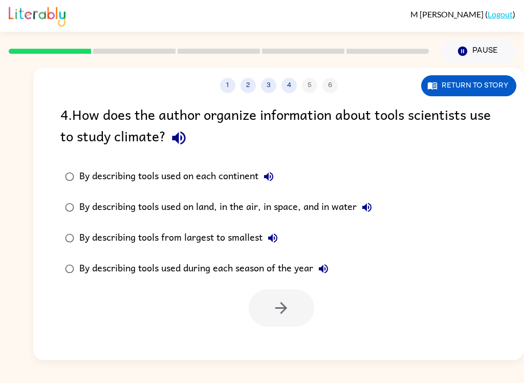
click at [58, 231] on label "By describing tools from largest to smallest" at bounding box center [218, 238] width 327 height 31
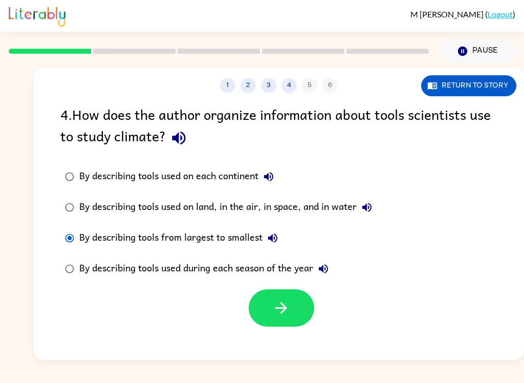
click at [286, 306] on icon "button" at bounding box center [281, 308] width 18 height 18
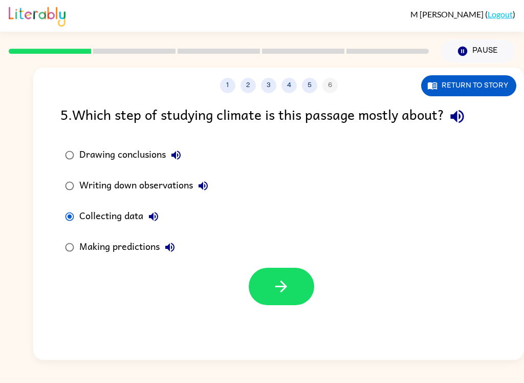
click at [292, 287] on button "button" at bounding box center [281, 286] width 65 height 37
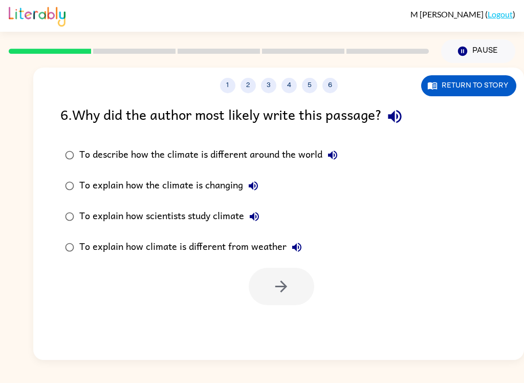
click at [87, 222] on div "To explain how scientists study climate" at bounding box center [171, 216] width 185 height 20
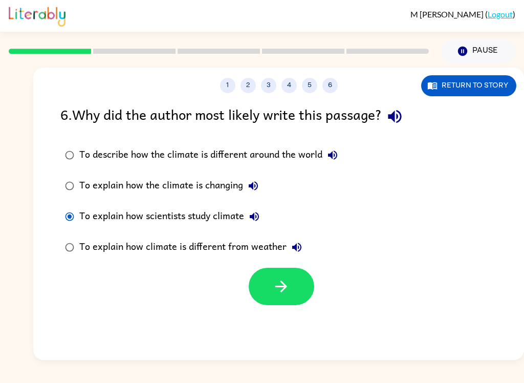
click at [287, 278] on icon "button" at bounding box center [281, 286] width 18 height 18
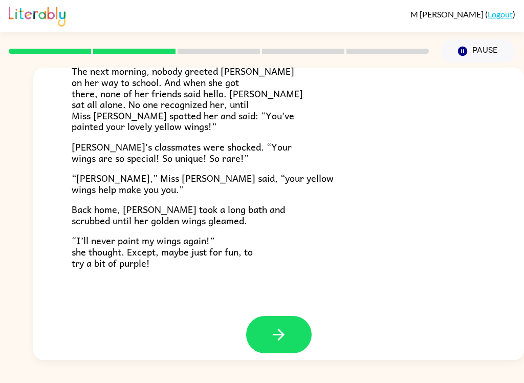
scroll to position [277, 0]
click at [298, 316] on button "button" at bounding box center [278, 334] width 65 height 37
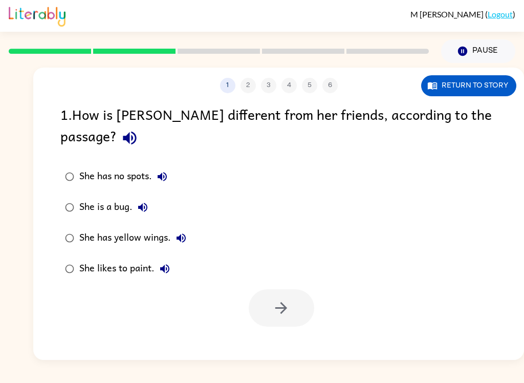
click at [81, 228] on div "She has yellow wings." at bounding box center [135, 238] width 112 height 20
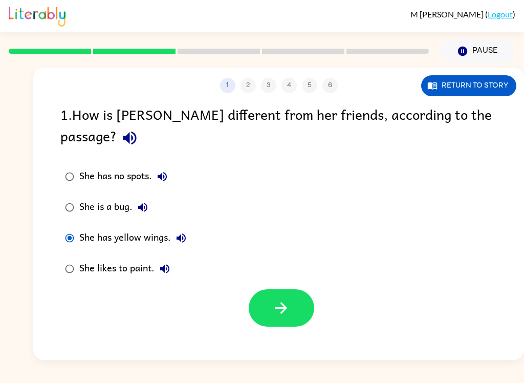
click at [289, 299] on icon "button" at bounding box center [281, 308] width 18 height 18
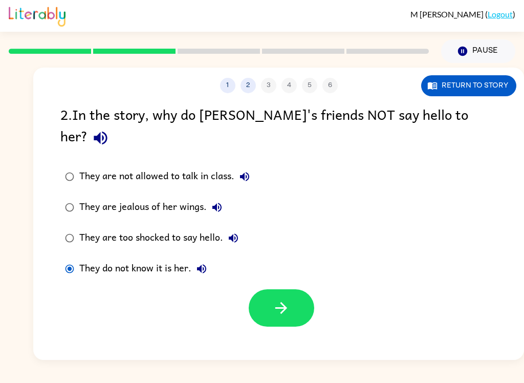
click at [292, 289] on button "button" at bounding box center [281, 307] width 65 height 37
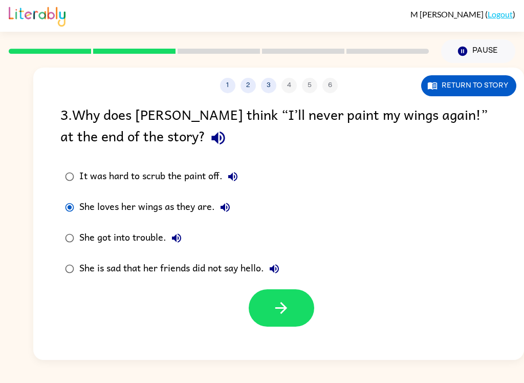
click at [312, 300] on button "button" at bounding box center [281, 307] width 65 height 37
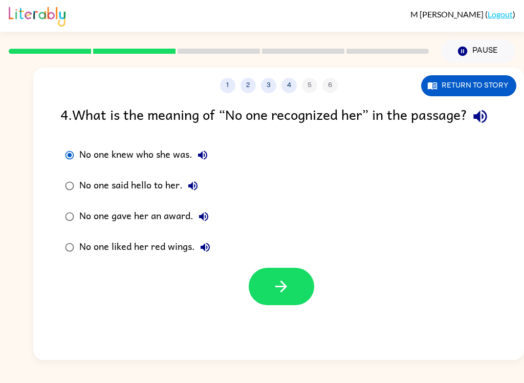
click at [302, 304] on button "button" at bounding box center [281, 286] width 65 height 37
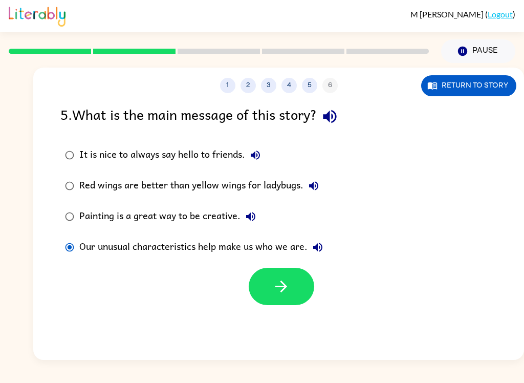
click at [288, 288] on icon "button" at bounding box center [281, 286] width 18 height 18
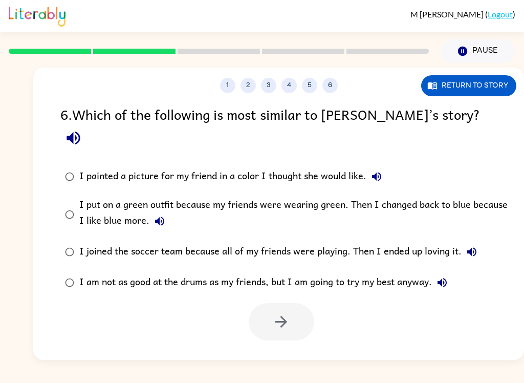
click at [56, 192] on label "I put on a green outfit because my friends were wearing green. Then I changed b…" at bounding box center [285, 214] width 461 height 45
click at [292, 305] on button "button" at bounding box center [281, 321] width 65 height 37
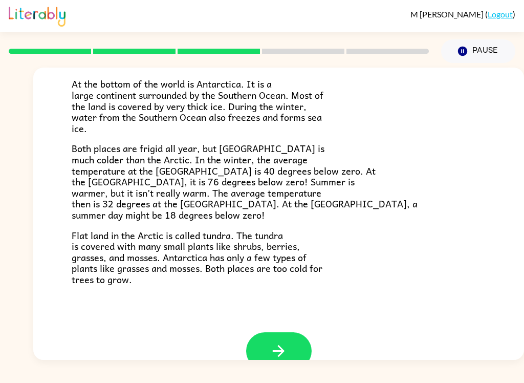
scroll to position [193, 0]
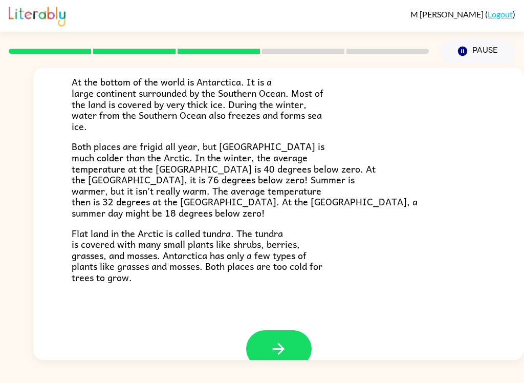
click at [292, 351] on button "button" at bounding box center [278, 348] width 65 height 37
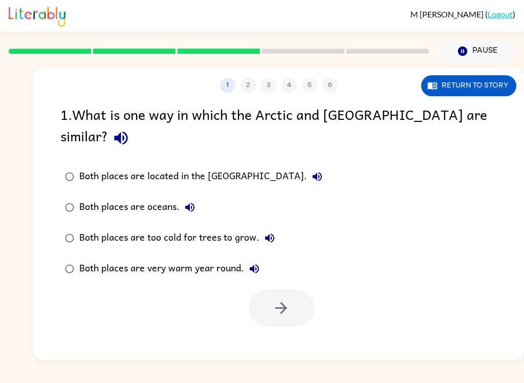
scroll to position [0, 0]
click at [292, 350] on div "1 2 3 4 5 6 Return to story 1 . What is one way in which the Arctic and [GEOGRA…" at bounding box center [278, 214] width 491 height 292
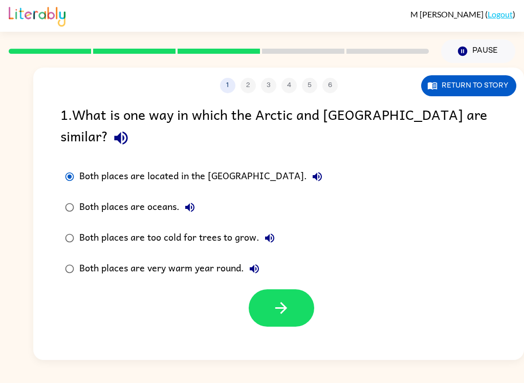
click at [297, 289] on button "button" at bounding box center [281, 307] width 65 height 37
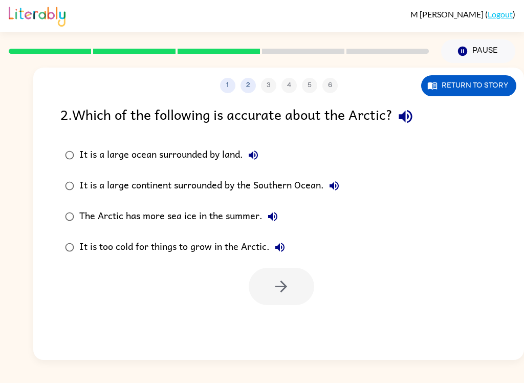
click at [91, 194] on div "It is a large continent surrounded by the Southern Ocean." at bounding box center [211, 186] width 265 height 20
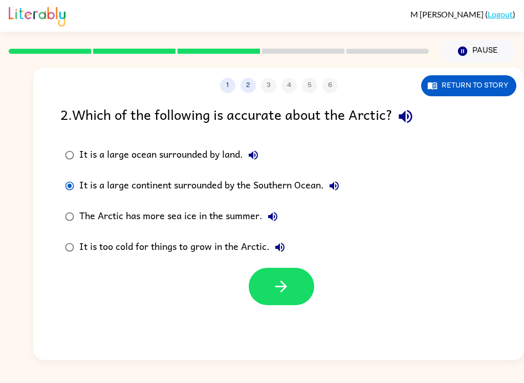
click at [300, 278] on button "button" at bounding box center [281, 286] width 65 height 37
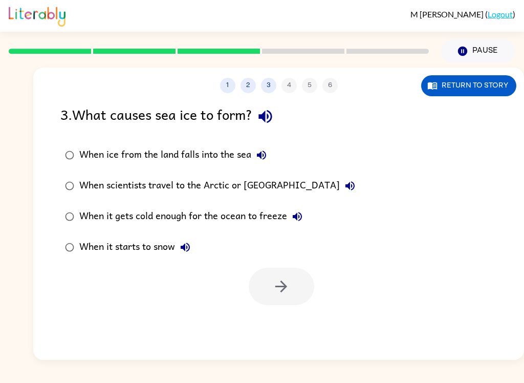
click at [70, 204] on label "When it gets cold enough for the ocean to freeze" at bounding box center [210, 216] width 311 height 31
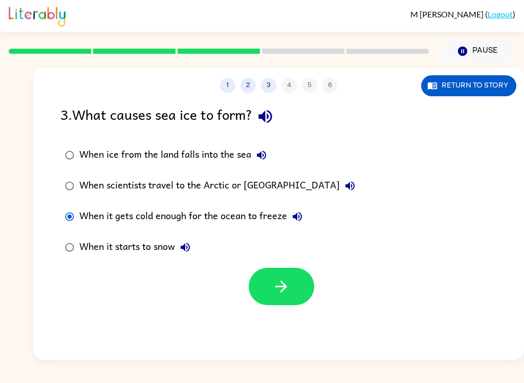
click at [284, 269] on button "button" at bounding box center [281, 286] width 65 height 37
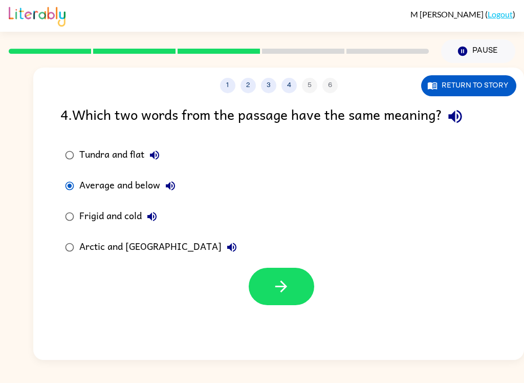
click at [280, 279] on icon "button" at bounding box center [281, 286] width 18 height 18
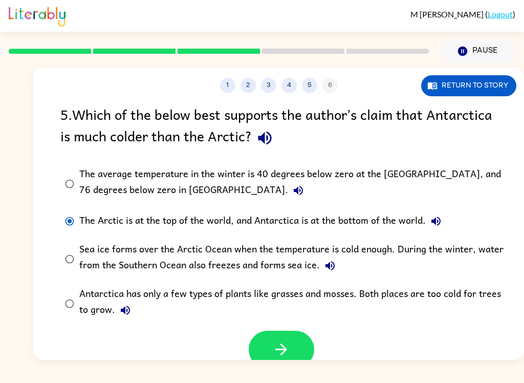
click at [284, 325] on label "Antarctica has only a few types of plants like grasses and mosses. Both places …" at bounding box center [285, 303] width 461 height 45
click at [282, 346] on icon "button" at bounding box center [281, 349] width 12 height 12
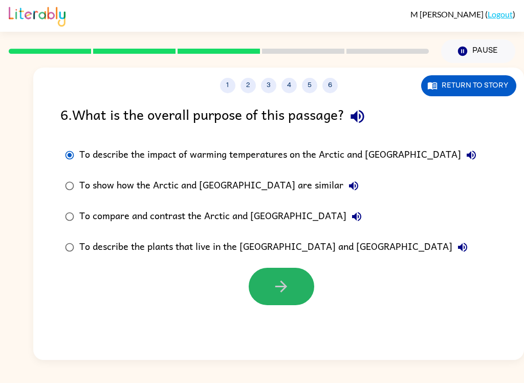
click at [289, 292] on icon "button" at bounding box center [281, 286] width 18 height 18
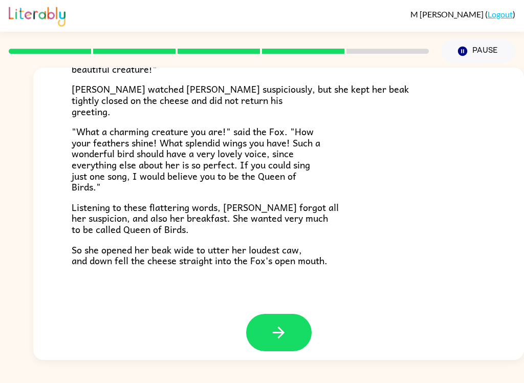
scroll to position [194, 0]
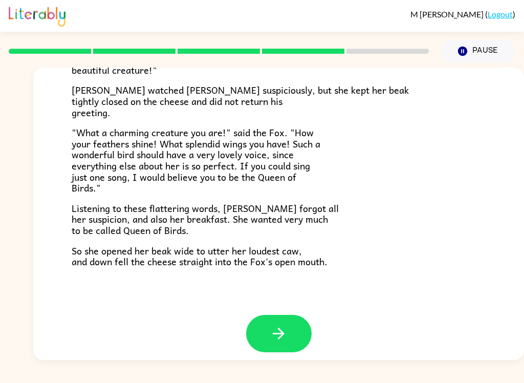
click at [277, 325] on icon "button" at bounding box center [279, 333] width 18 height 18
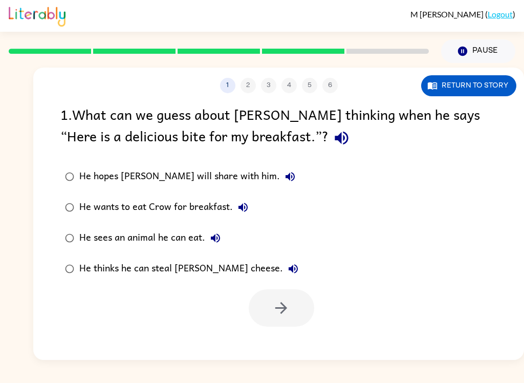
scroll to position [0, 0]
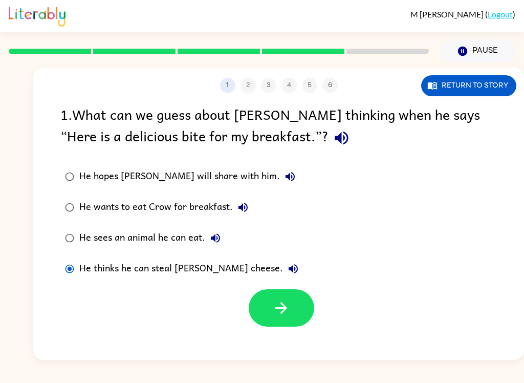
click at [290, 313] on button "button" at bounding box center [281, 307] width 65 height 37
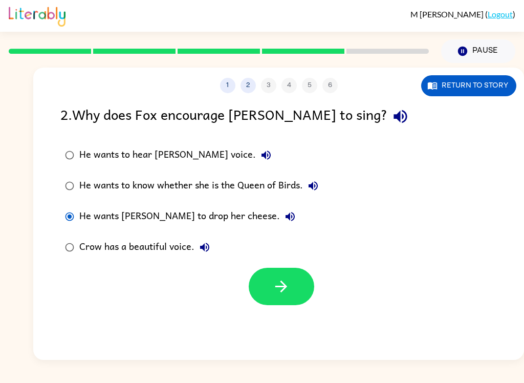
click at [265, 293] on button "button" at bounding box center [281, 286] width 65 height 37
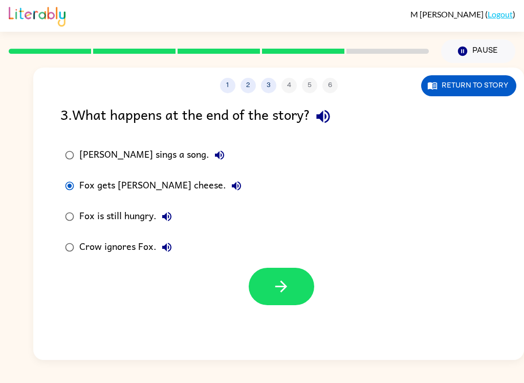
click at [286, 282] on icon "button" at bounding box center [281, 286] width 18 height 18
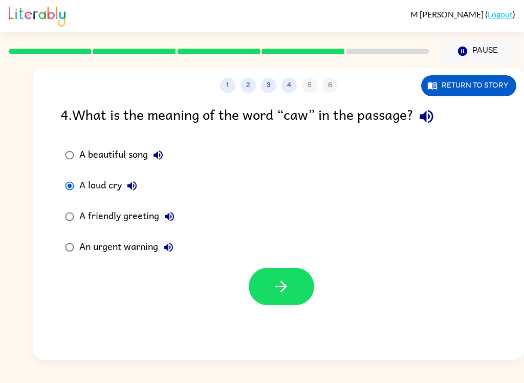
click at [291, 298] on button "button" at bounding box center [281, 286] width 65 height 37
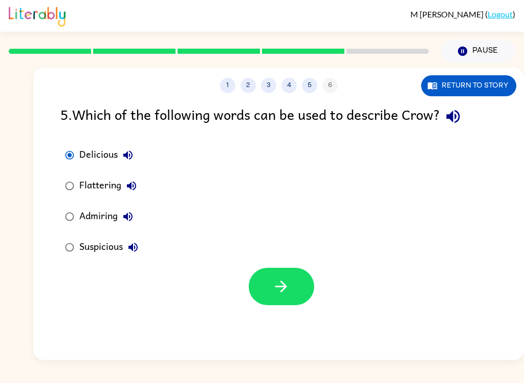
click at [288, 285] on icon "button" at bounding box center [281, 286] width 18 height 18
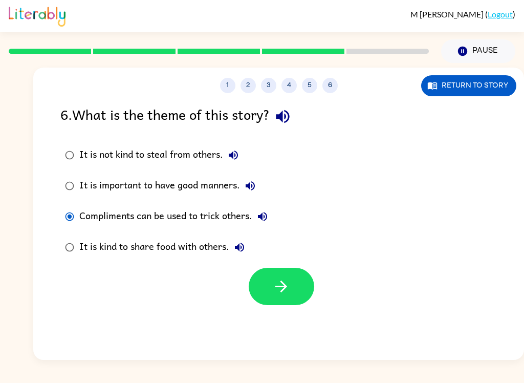
click at [283, 281] on icon "button" at bounding box center [281, 286] width 18 height 18
